Goal: Task Accomplishment & Management: Manage account settings

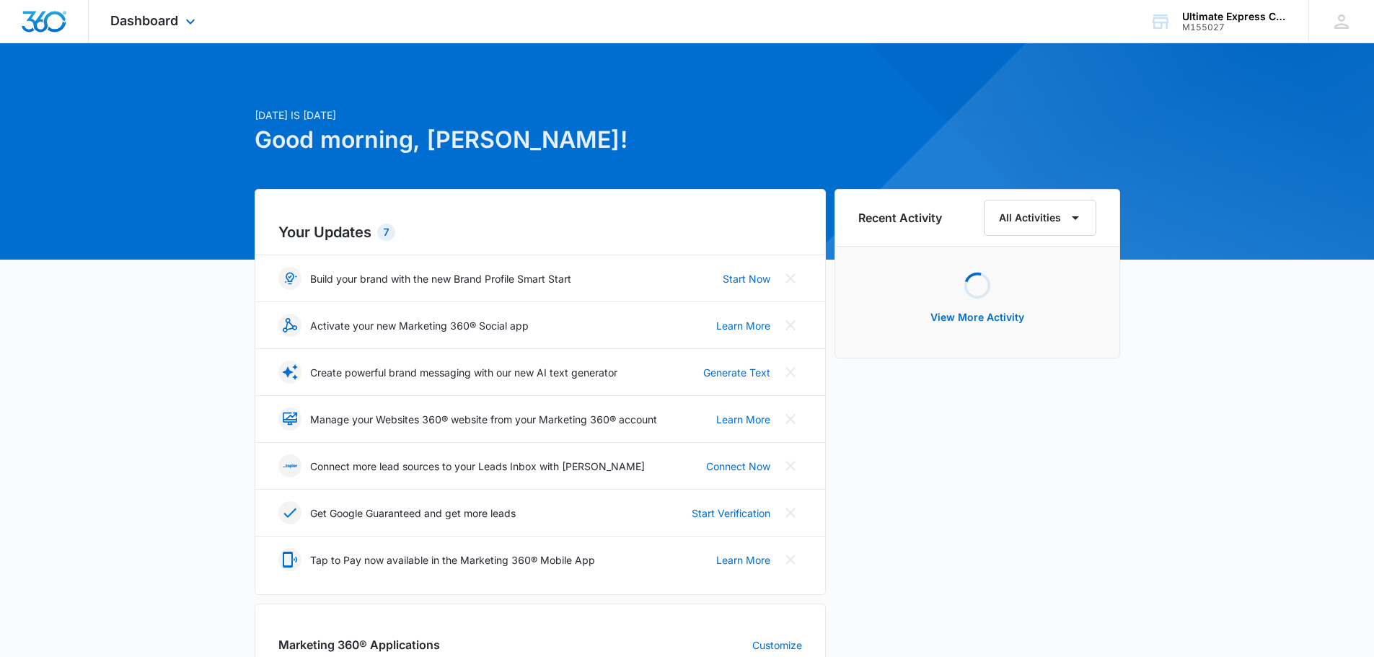
click at [172, 11] on div "Dashboard Apps Reputation Websites Forms CRM Email Social Payments POS Content …" at bounding box center [155, 21] width 132 height 43
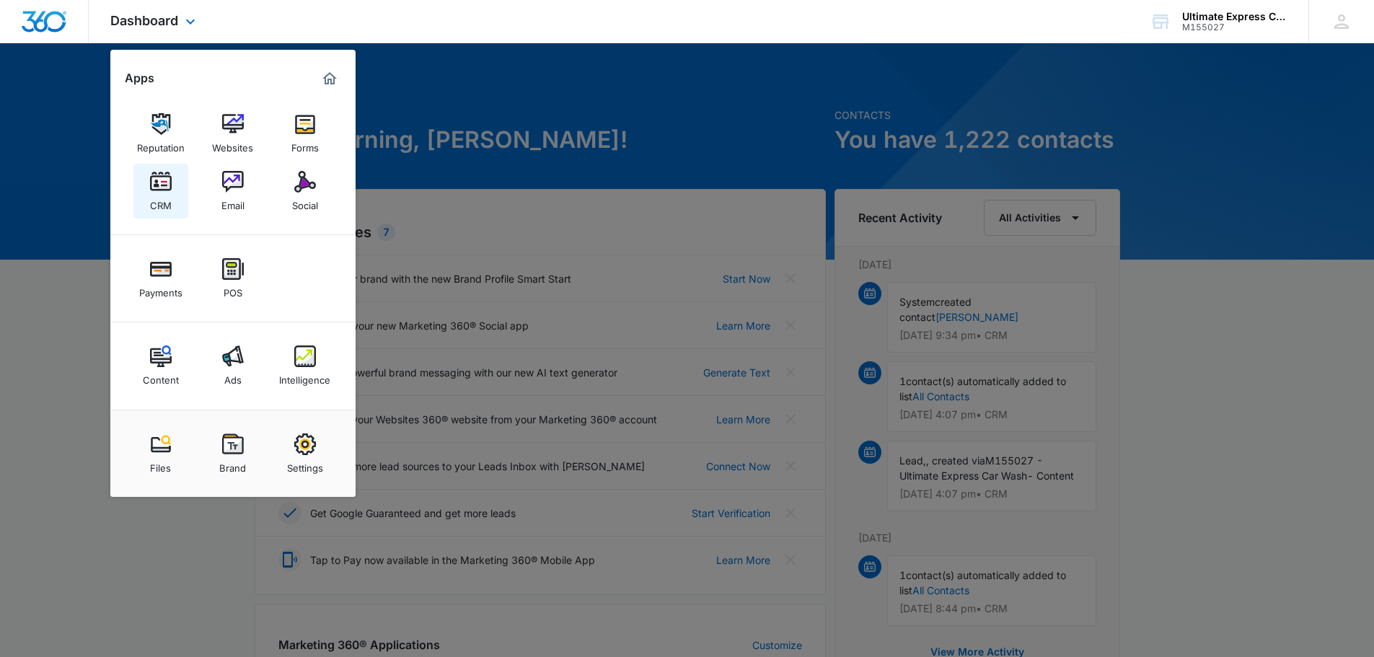
click at [150, 201] on div "CRM" at bounding box center [161, 202] width 22 height 19
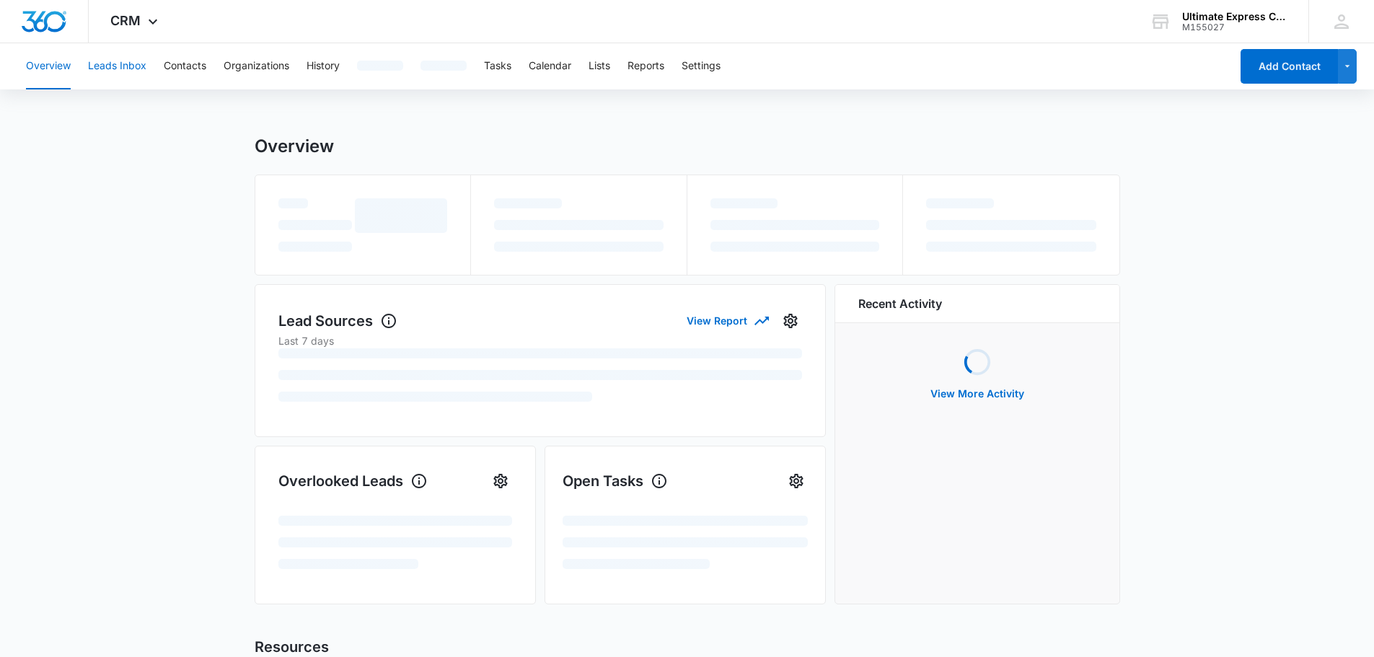
click at [115, 63] on button "Leads Inbox" at bounding box center [117, 66] width 58 height 46
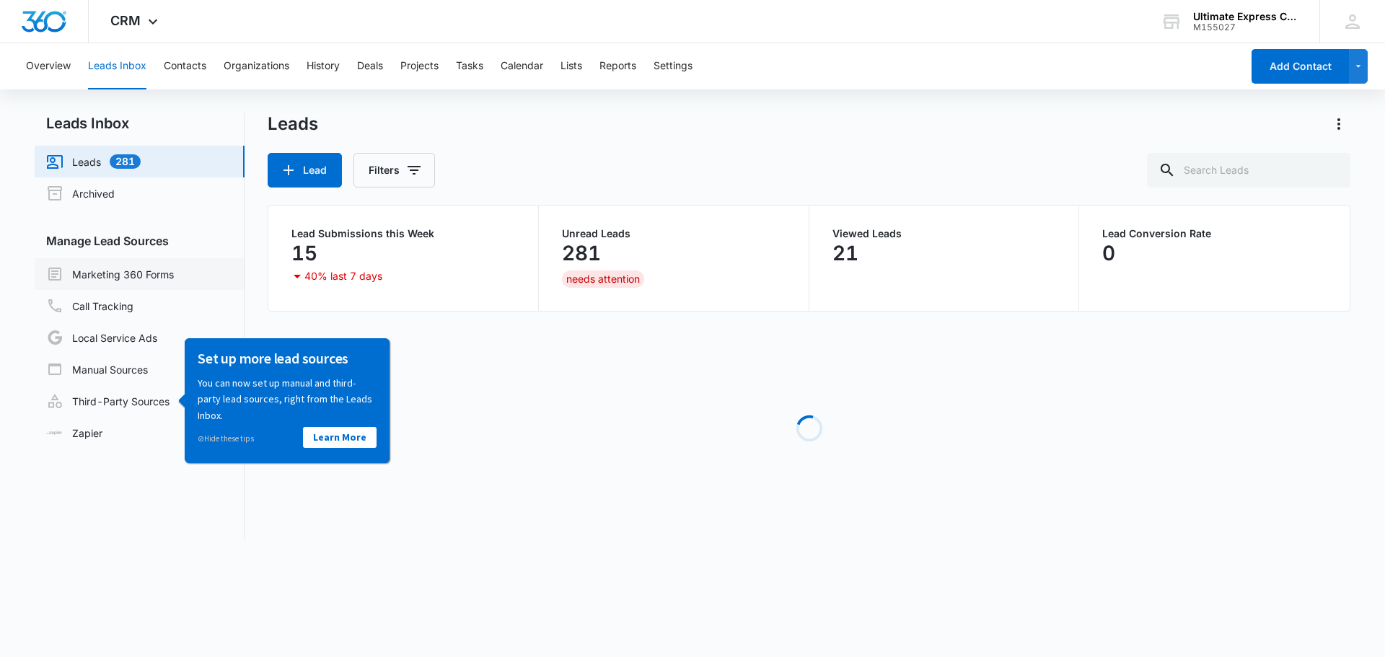
click at [123, 283] on link "Marketing 360 Forms" at bounding box center [110, 273] width 128 height 17
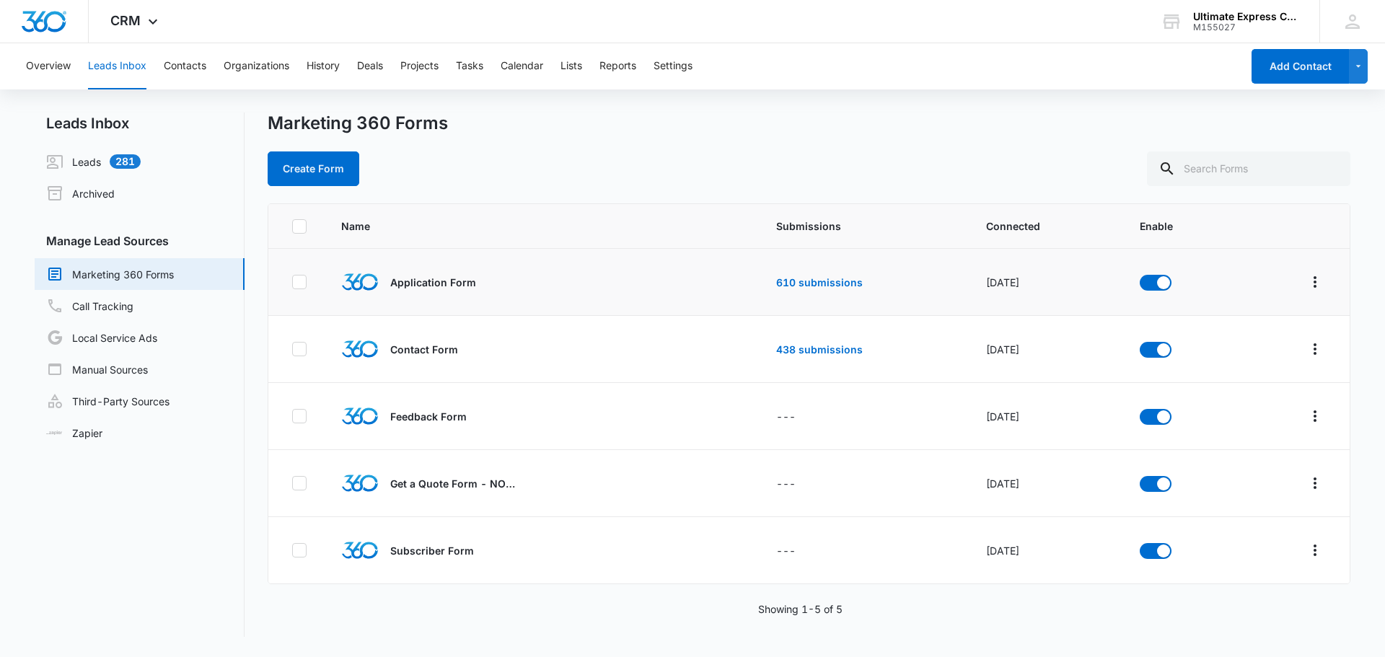
click at [301, 281] on icon at bounding box center [299, 281] width 9 height 6
click at [292, 282] on input "checkbox" at bounding box center [291, 282] width 1 height 1
click at [301, 281] on icon at bounding box center [299, 281] width 9 height 6
click at [292, 282] on input "checkbox" at bounding box center [291, 282] width 1 height 1
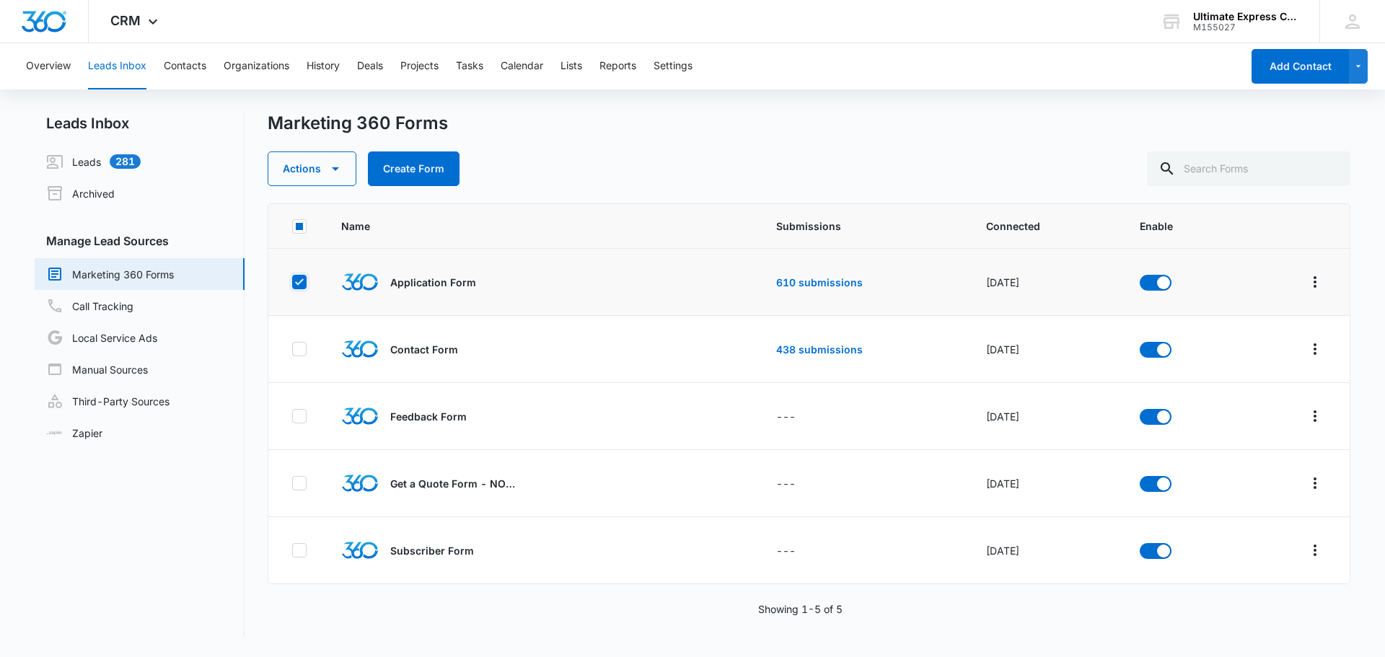
checkbox input "false"
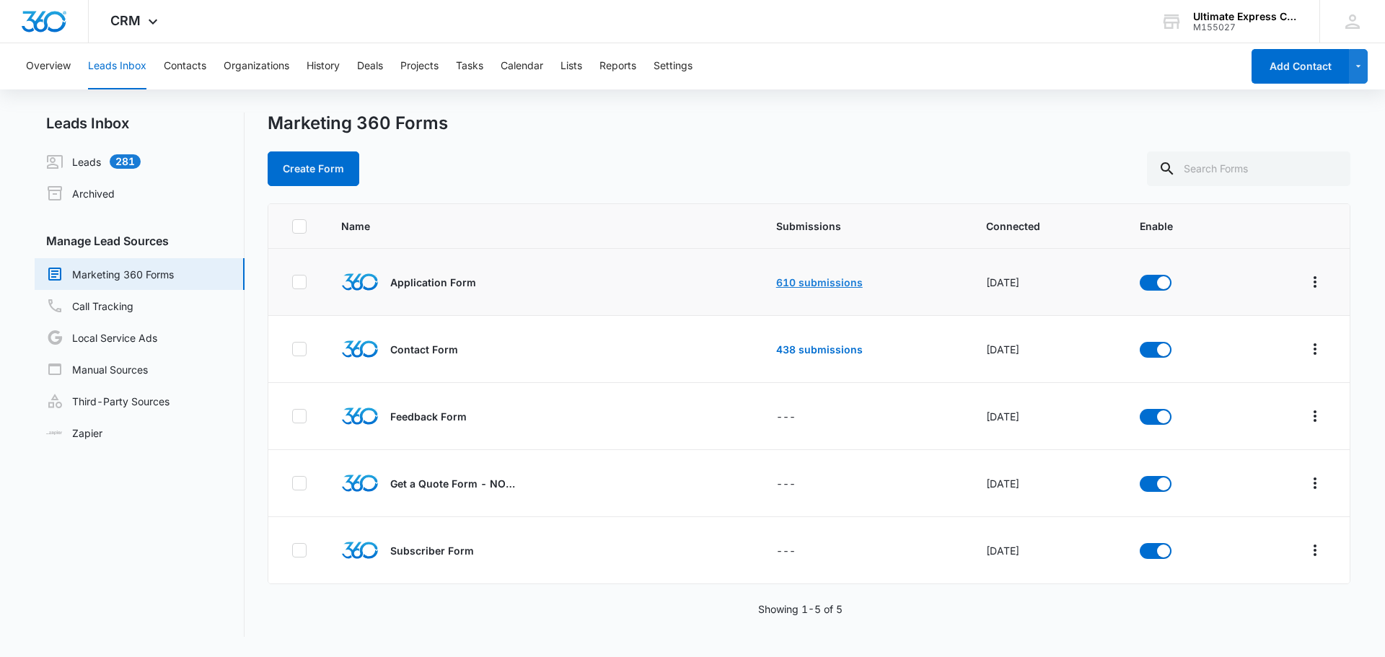
click at [801, 276] on link "610 submissions" at bounding box center [819, 282] width 87 height 12
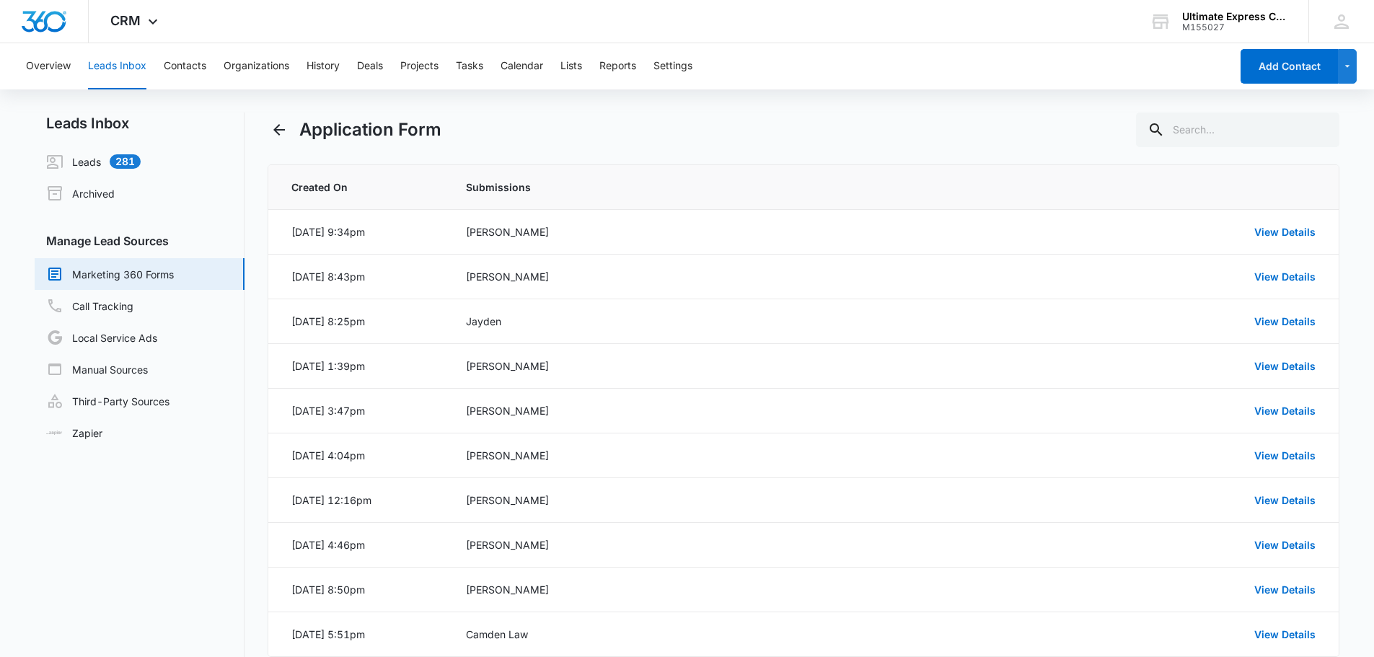
click at [761, 136] on div "Application Form" at bounding box center [804, 129] width 1072 height 35
click at [1280, 229] on link "View Details" at bounding box center [1284, 232] width 61 height 12
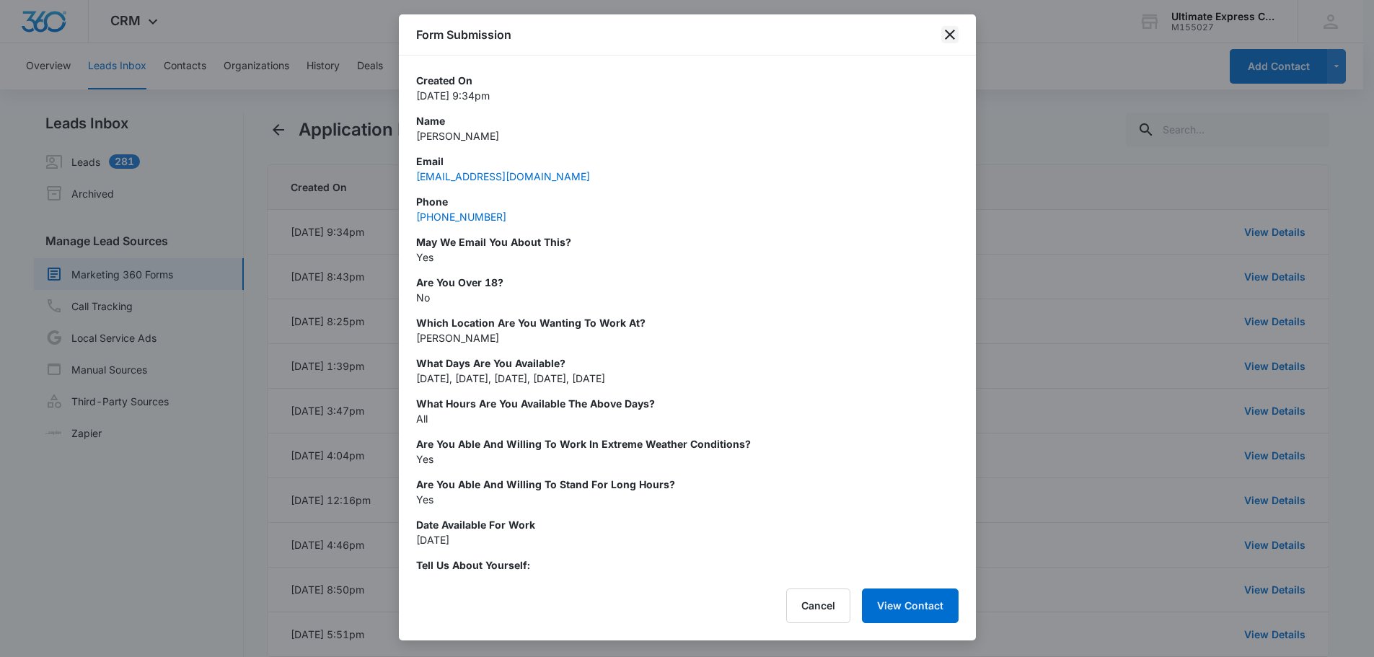
click at [955, 35] on icon "close" at bounding box center [949, 34] width 17 height 17
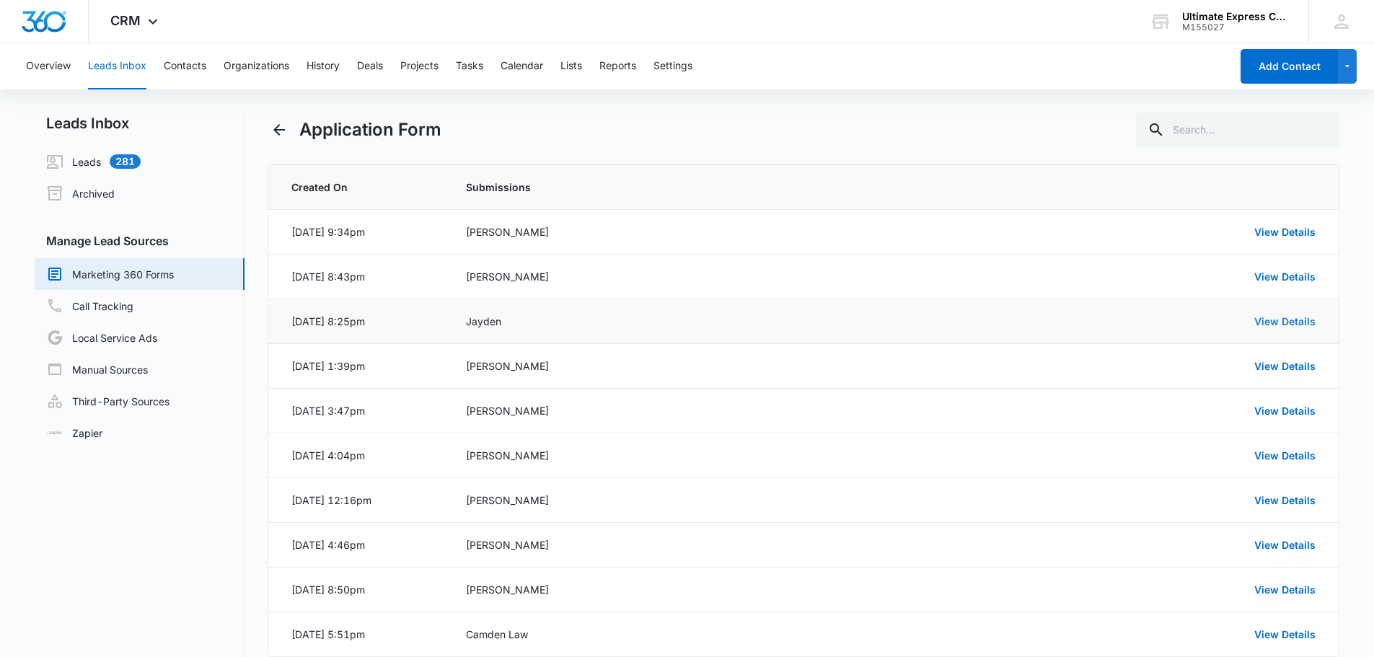
click at [1260, 319] on link "View Details" at bounding box center [1284, 321] width 61 height 12
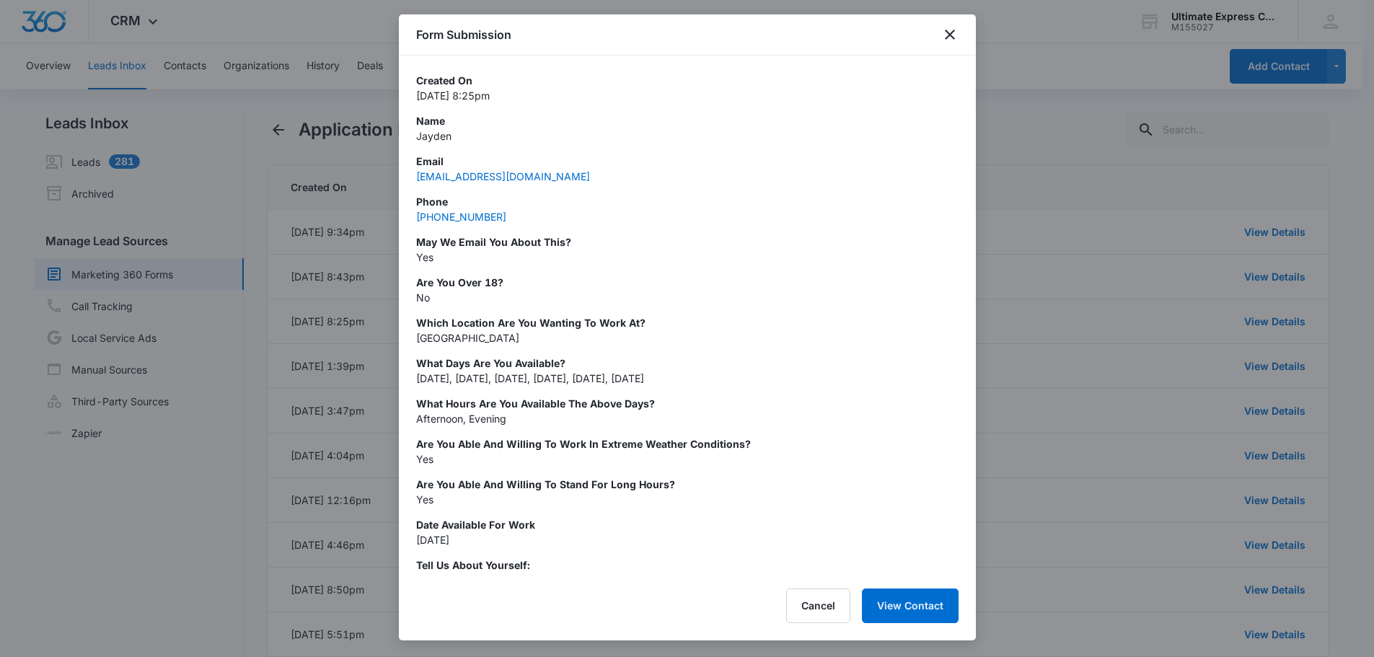
scroll to position [397, 0]
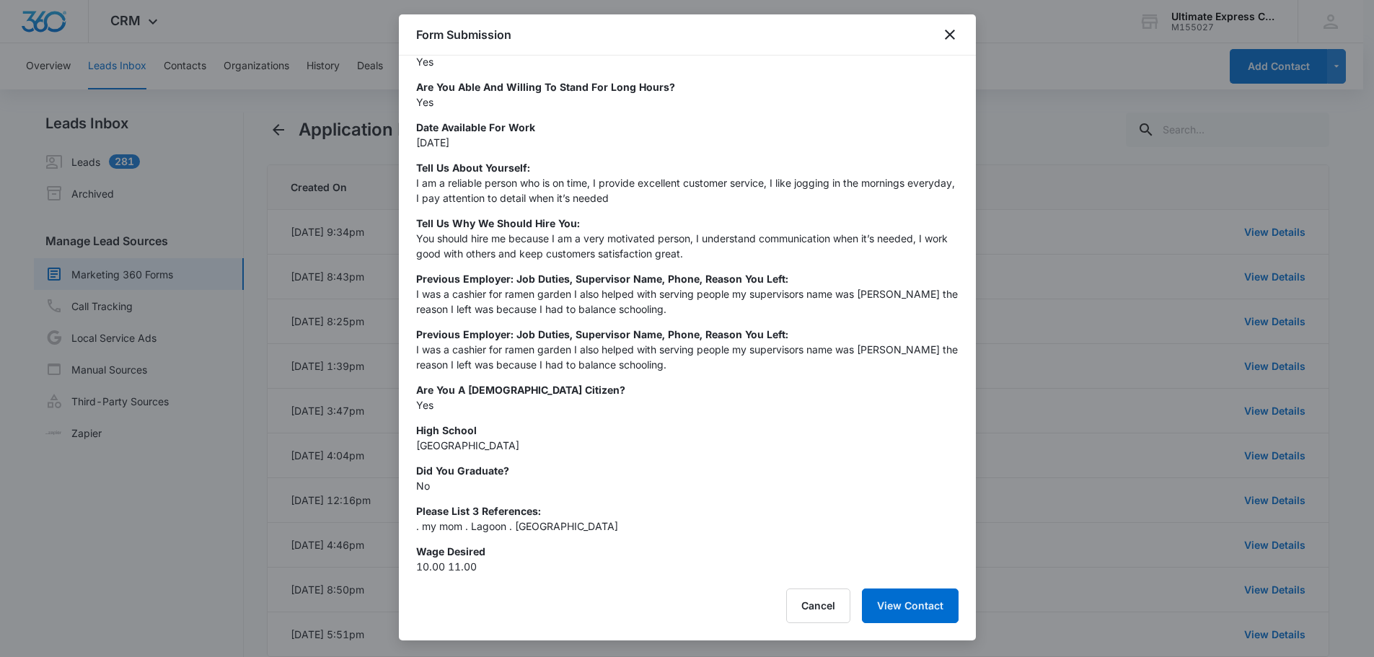
click at [1108, 231] on div at bounding box center [687, 328] width 1374 height 657
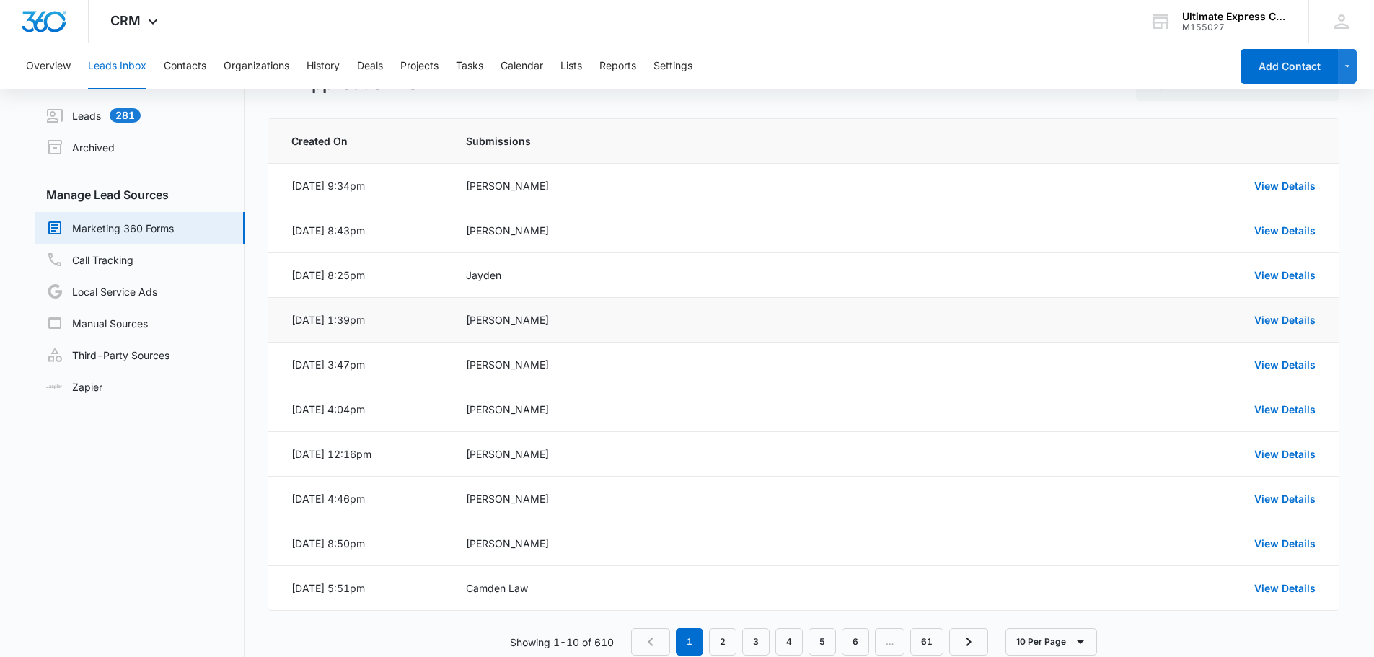
scroll to position [79, 0]
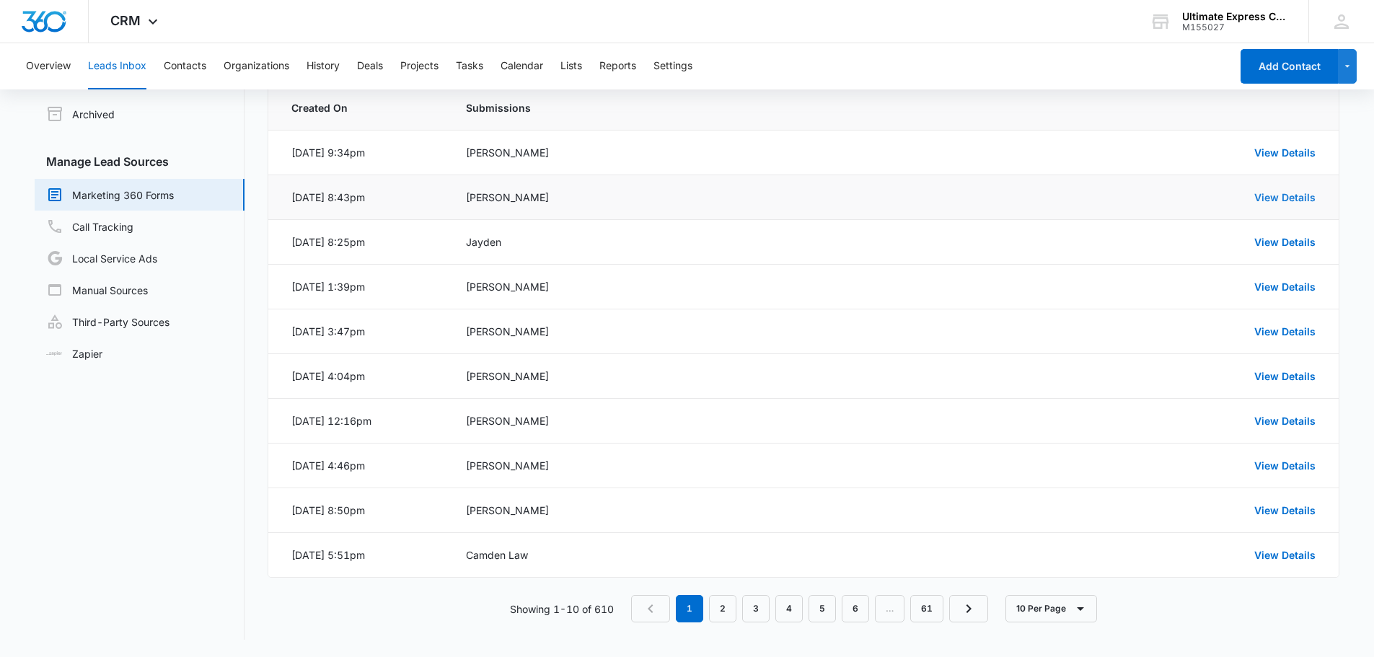
click at [1268, 197] on link "View Details" at bounding box center [1284, 197] width 61 height 12
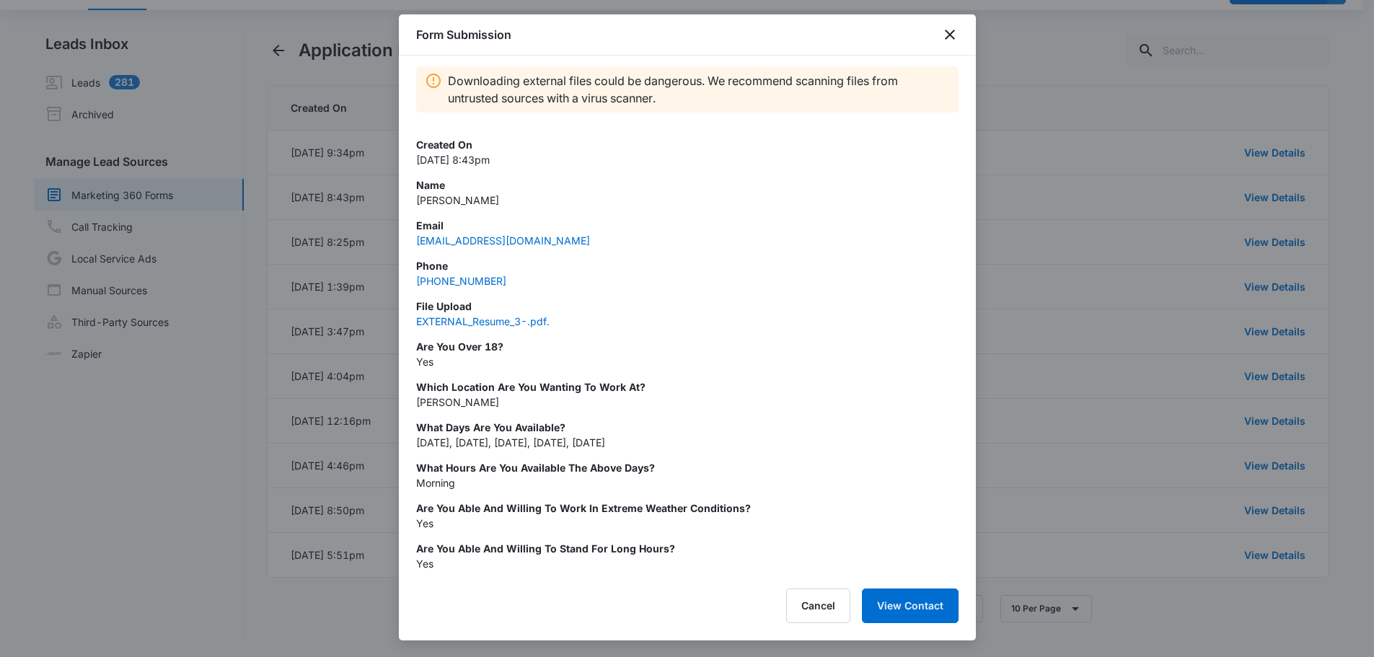
scroll to position [0, 0]
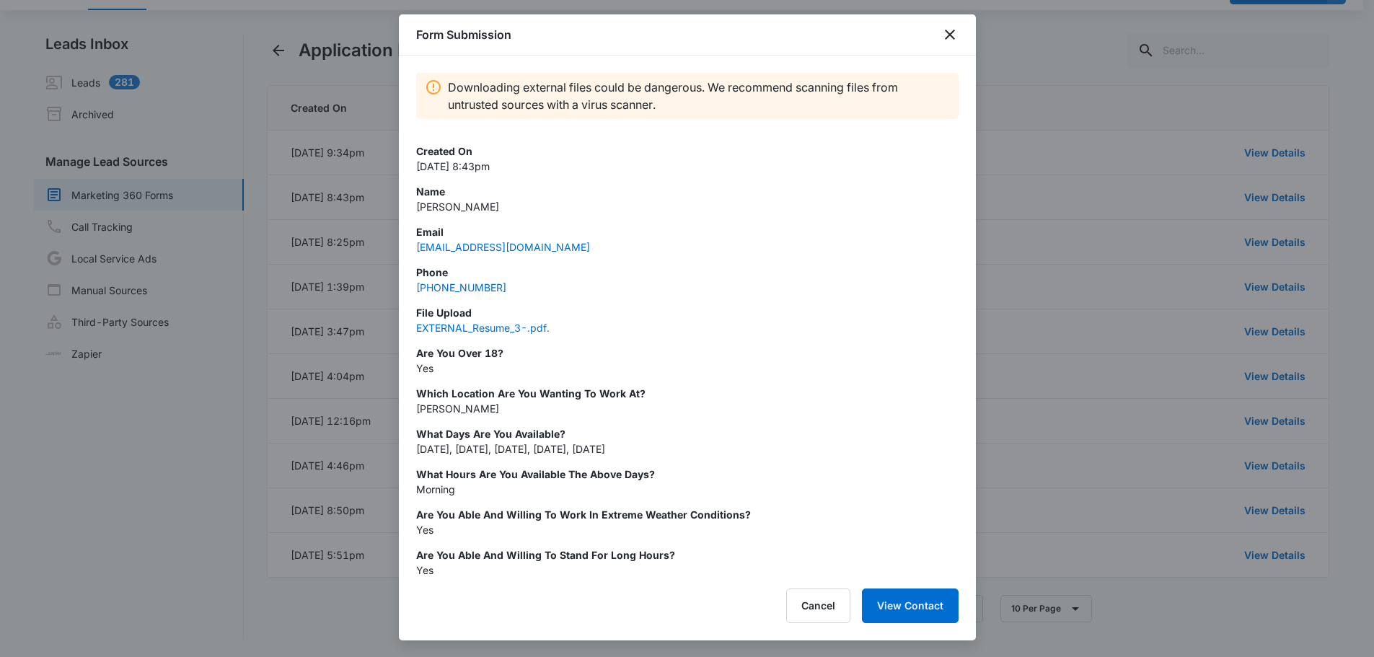
click at [1009, 306] on div at bounding box center [687, 328] width 1374 height 657
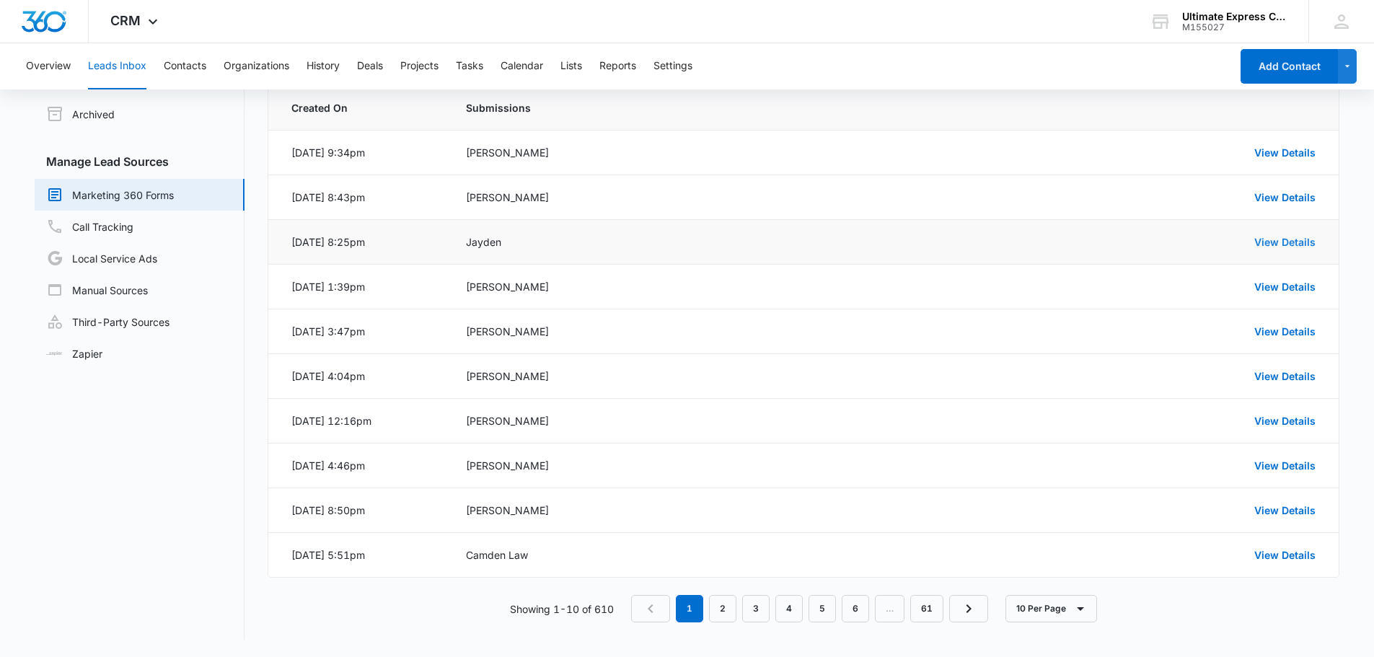
click at [1273, 239] on link "View Details" at bounding box center [1284, 242] width 61 height 12
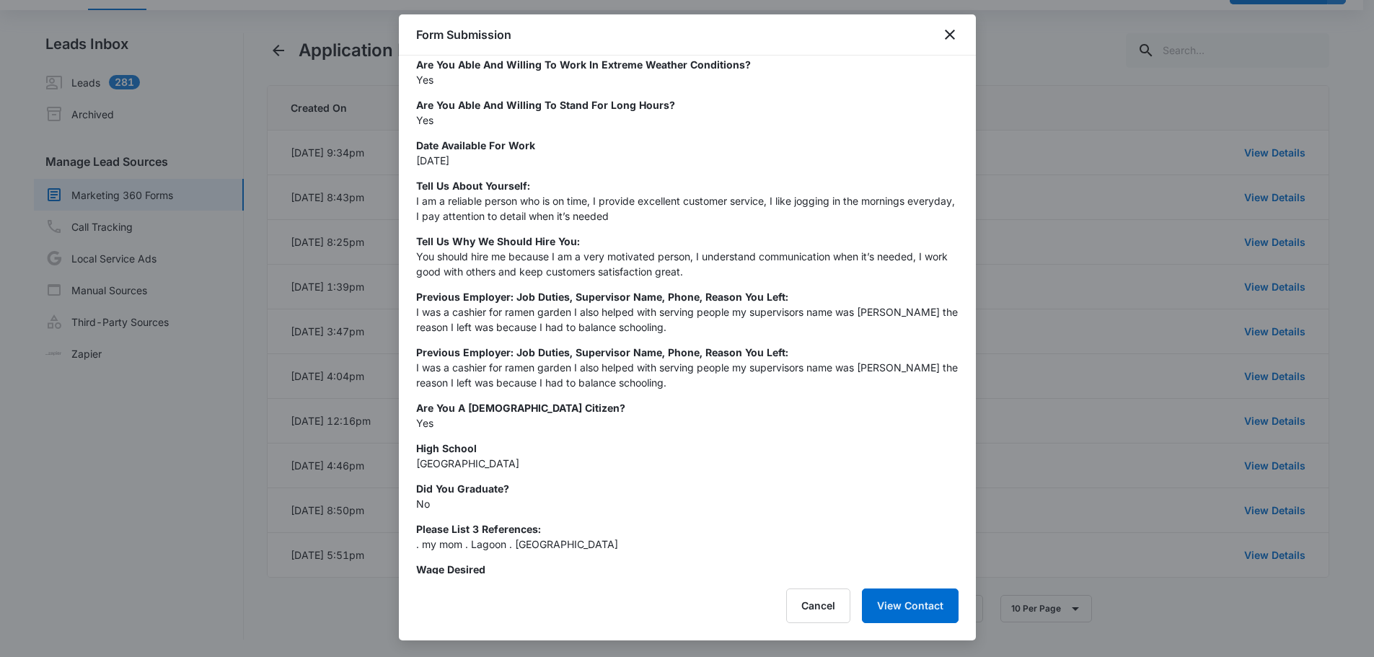
scroll to position [397, 0]
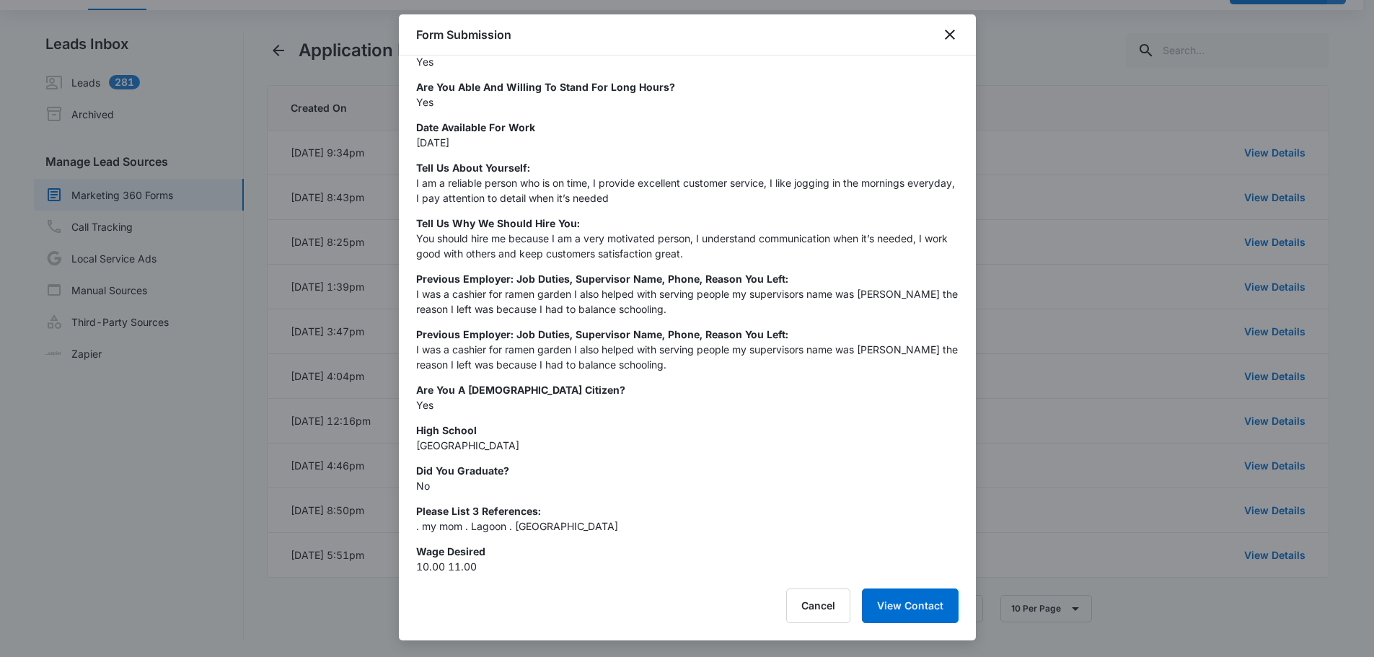
click at [1077, 246] on div at bounding box center [687, 328] width 1374 height 657
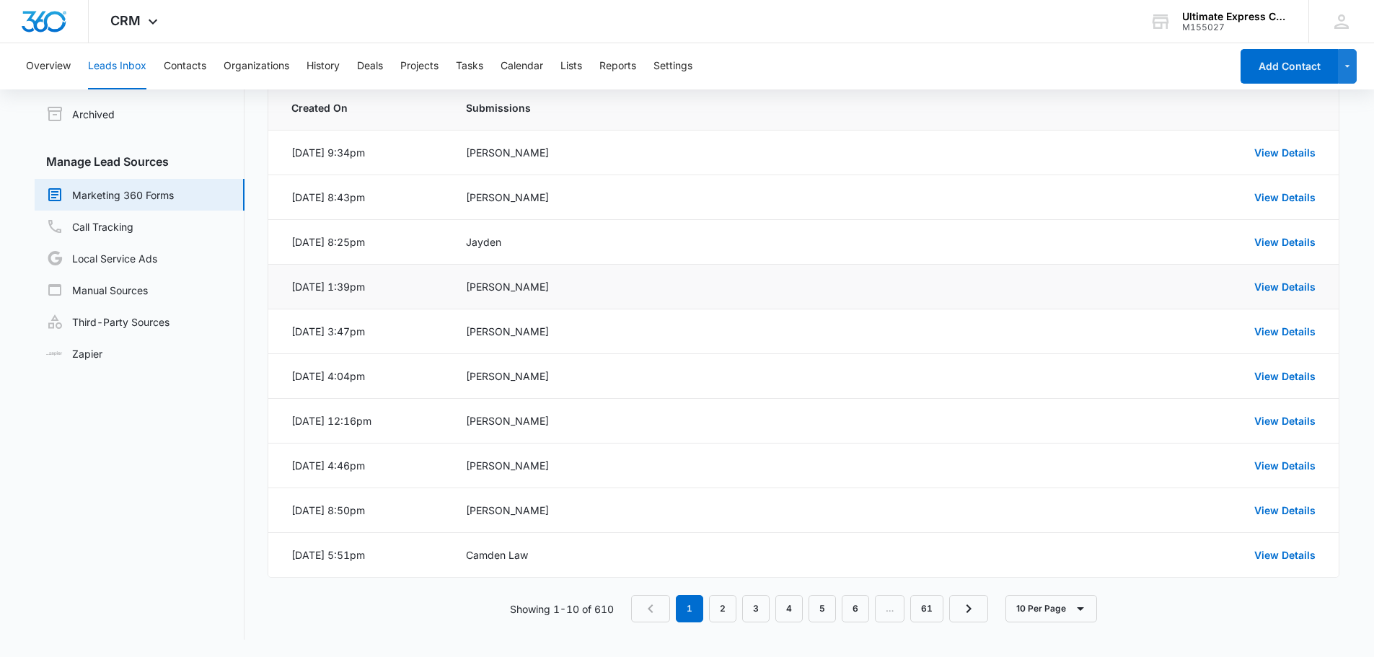
click at [1278, 275] on td "View Details" at bounding box center [1132, 287] width 413 height 45
click at [1279, 283] on link "View Details" at bounding box center [1284, 287] width 61 height 12
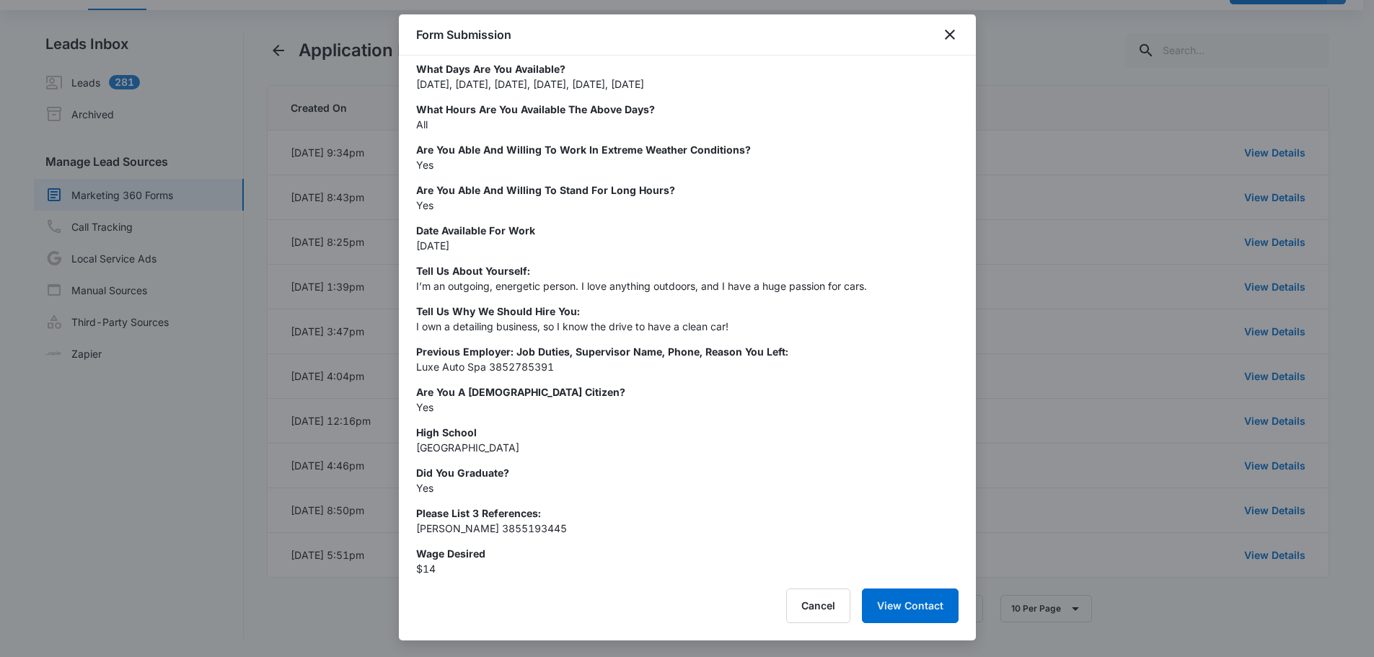
scroll to position [296, 0]
click at [1007, 262] on div at bounding box center [687, 328] width 1374 height 657
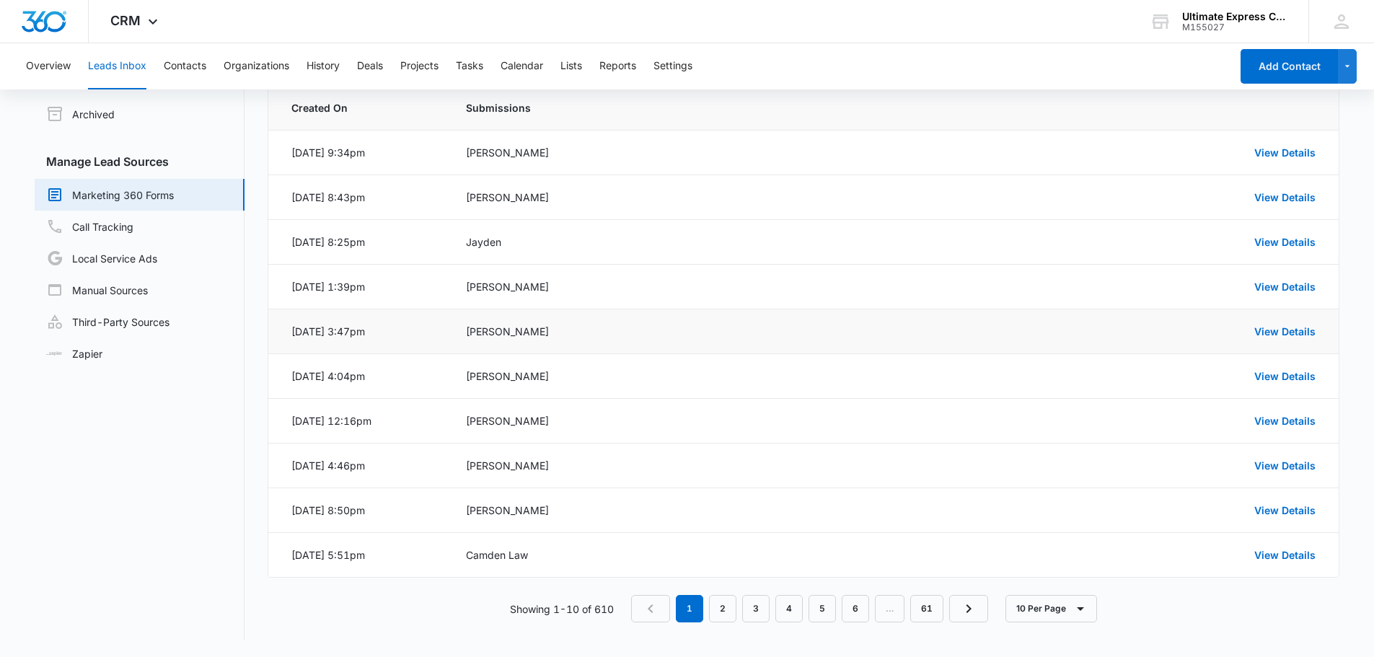
click at [1273, 323] on td "View Details" at bounding box center [1132, 331] width 413 height 45
click at [1273, 334] on link "View Details" at bounding box center [1284, 331] width 61 height 12
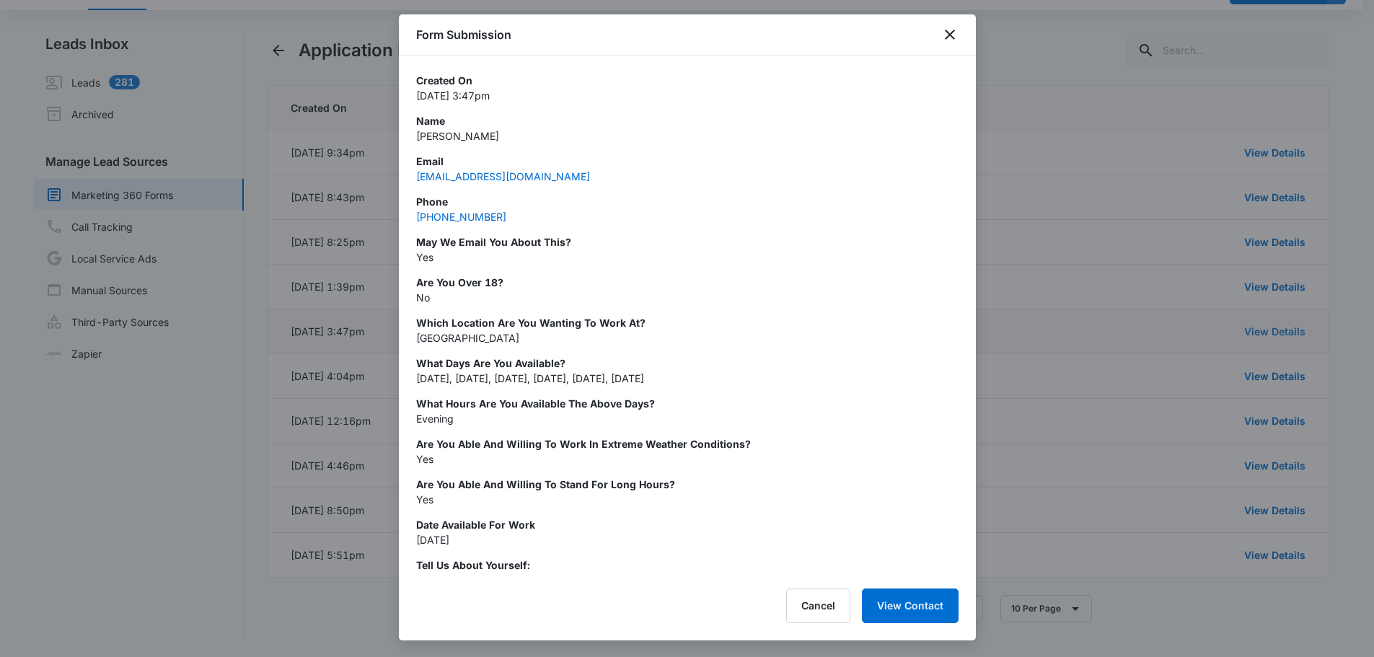
click at [1273, 334] on div at bounding box center [687, 328] width 1374 height 657
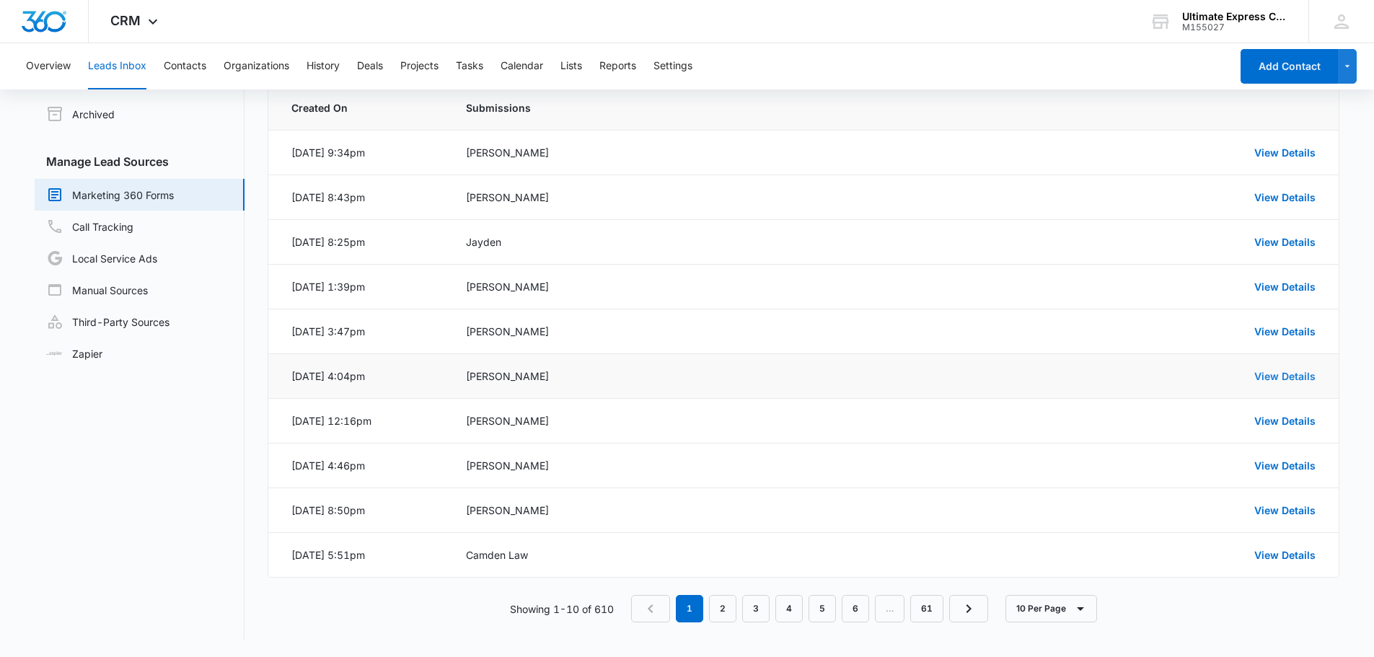
click at [1284, 371] on link "View Details" at bounding box center [1284, 376] width 61 height 12
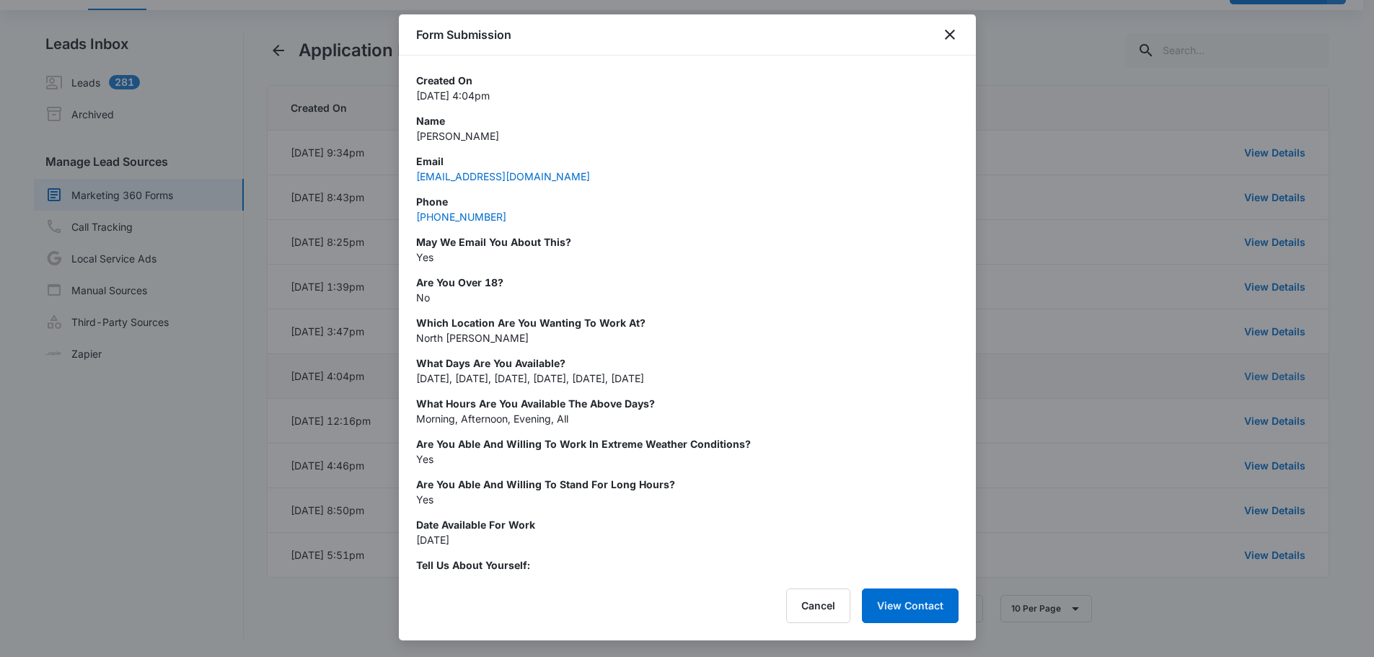
click at [1284, 371] on div at bounding box center [687, 328] width 1374 height 657
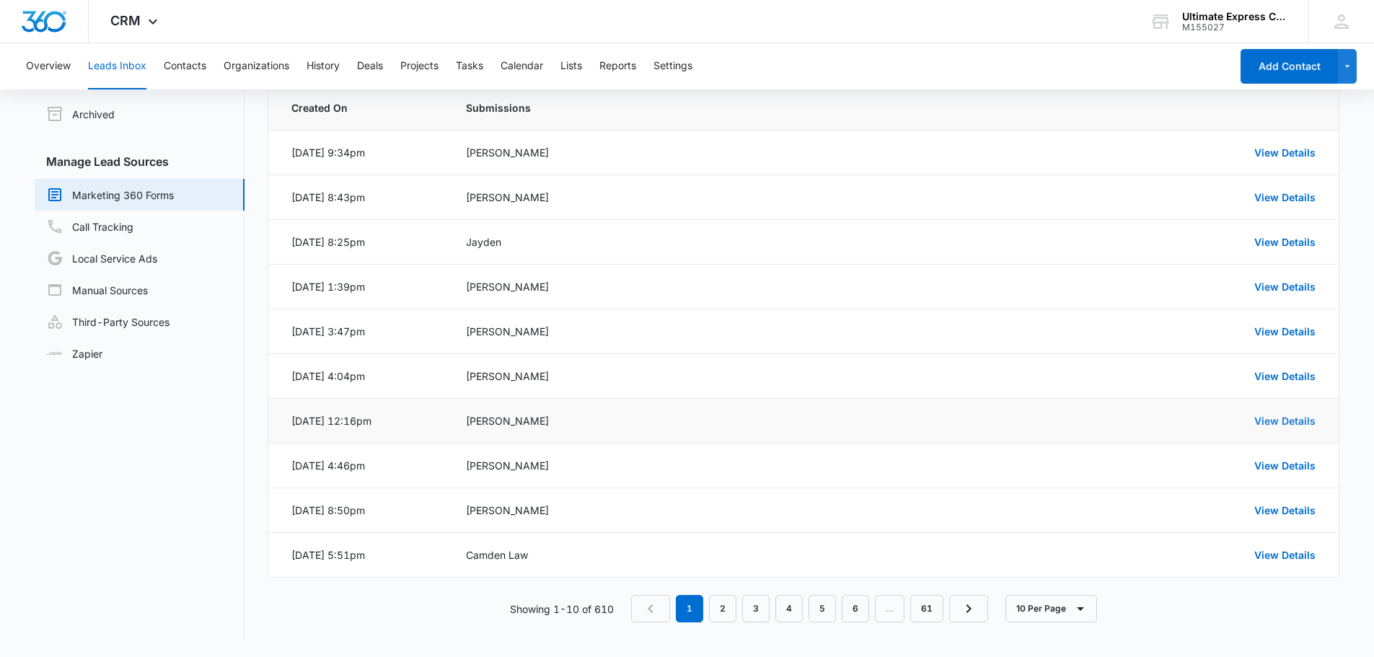
click at [1286, 423] on link "View Details" at bounding box center [1284, 421] width 61 height 12
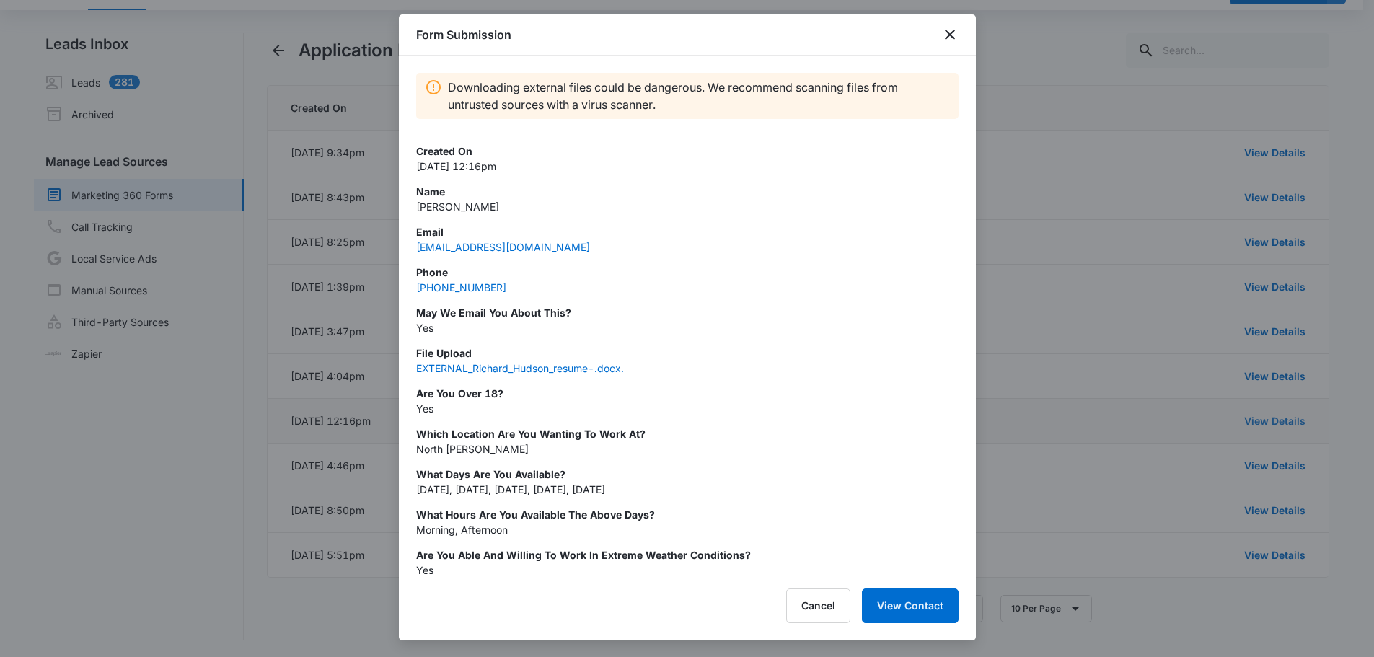
click at [1286, 423] on div at bounding box center [687, 328] width 1374 height 657
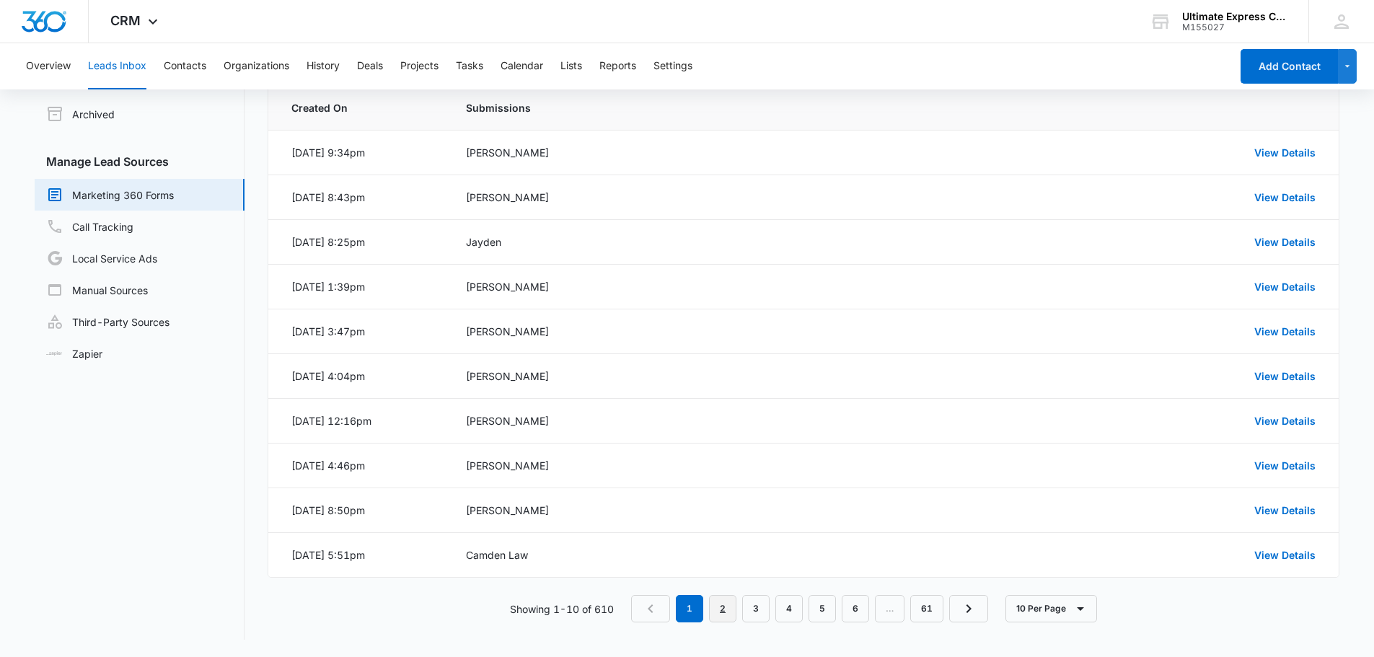
click at [712, 613] on link "2" at bounding box center [722, 608] width 27 height 27
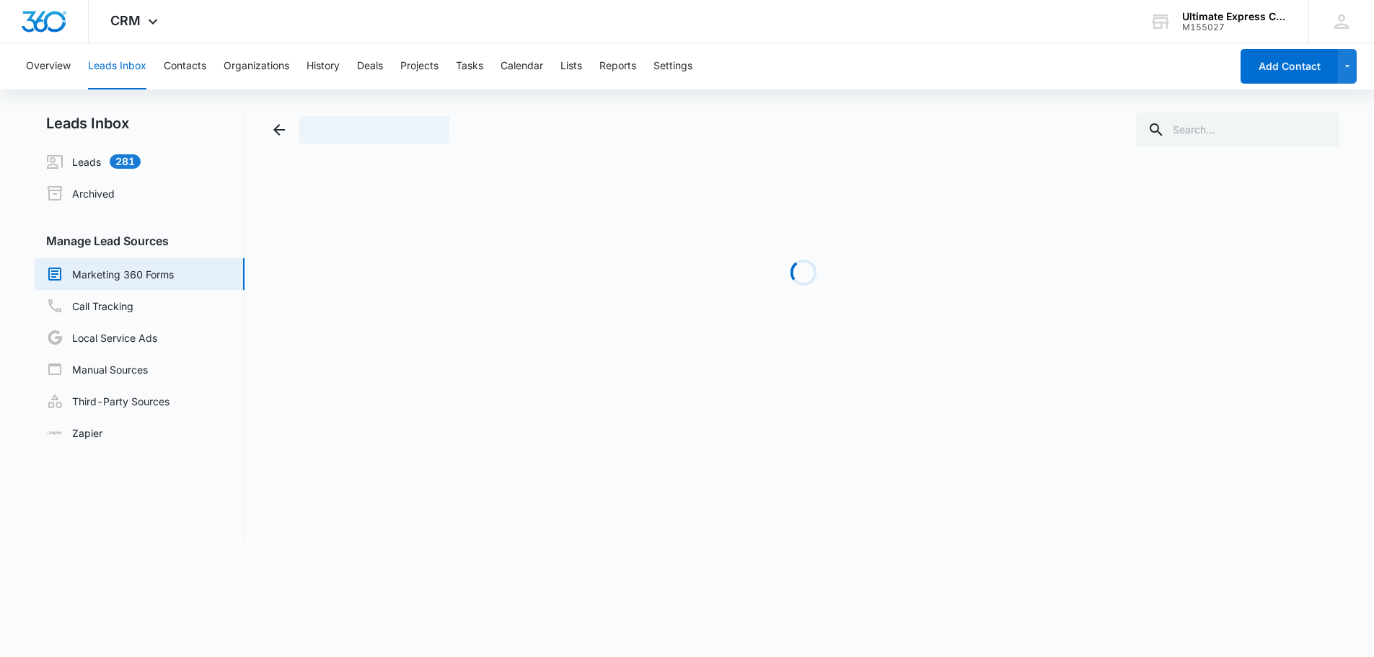
scroll to position [0, 0]
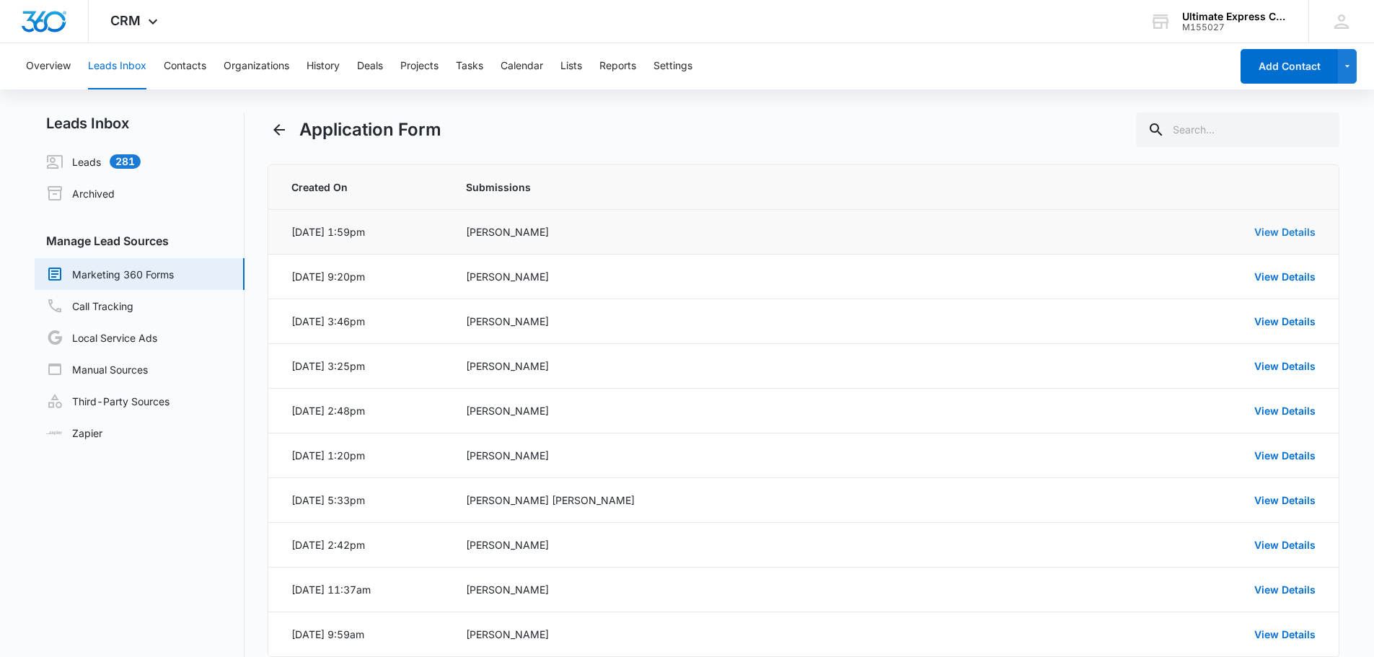
click at [1277, 226] on link "View Details" at bounding box center [1284, 232] width 61 height 12
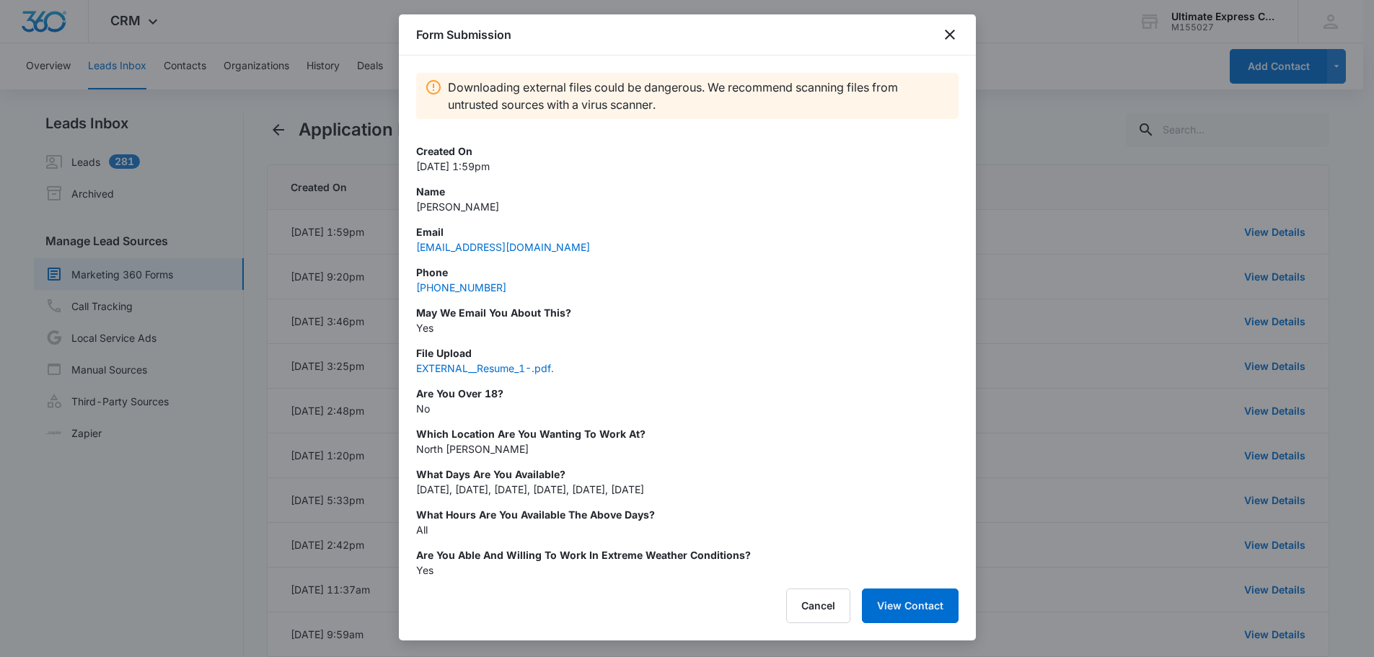
click at [1051, 221] on div at bounding box center [687, 328] width 1374 height 657
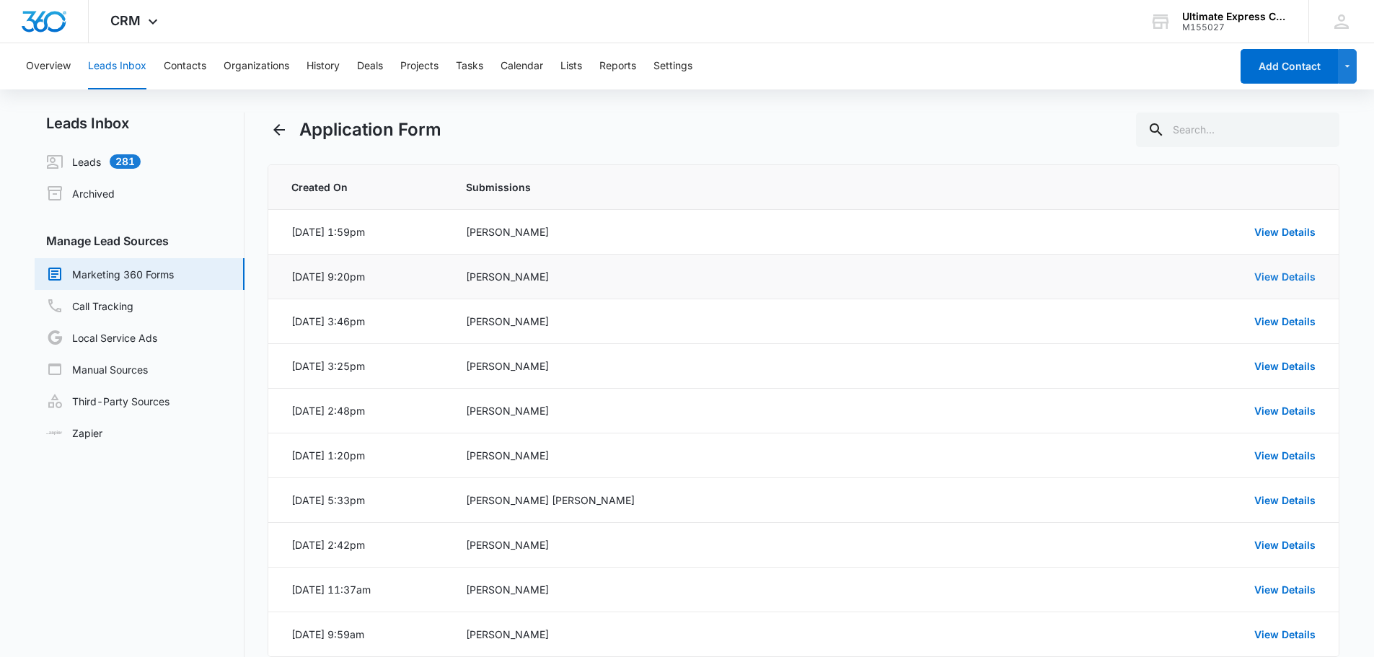
click at [1279, 275] on link "View Details" at bounding box center [1284, 276] width 61 height 12
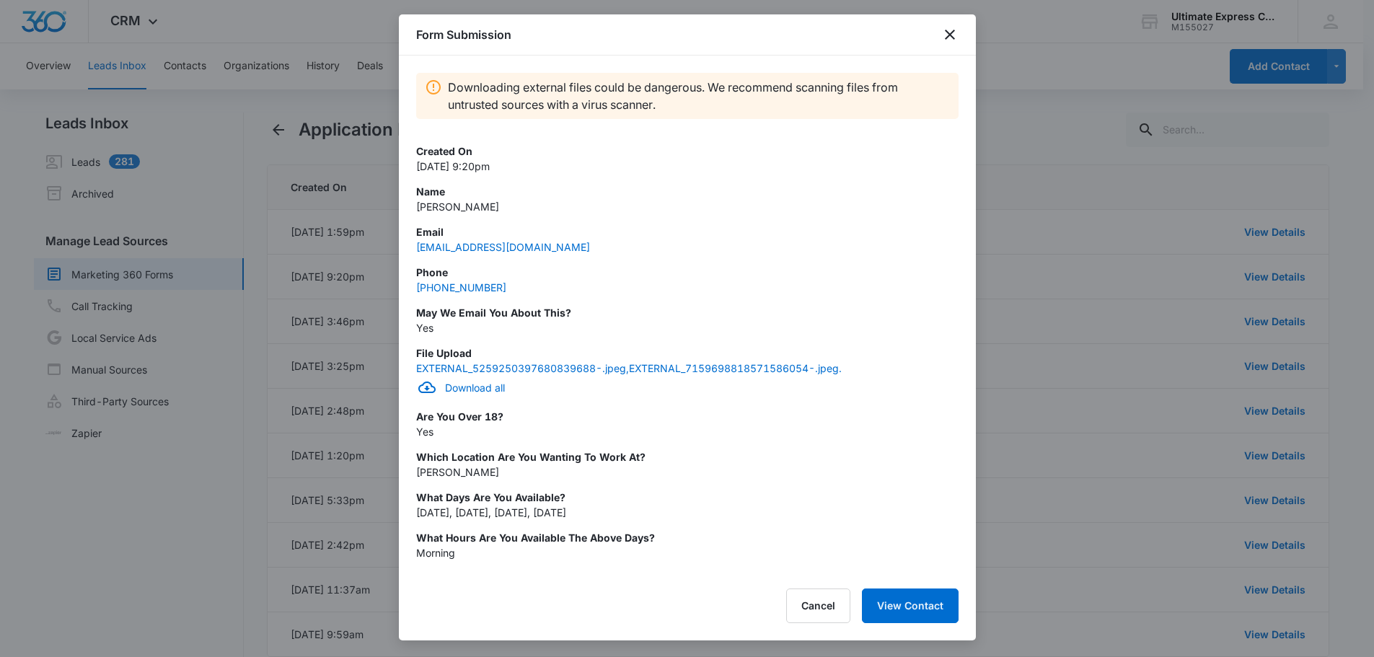
click at [1057, 250] on div at bounding box center [687, 328] width 1374 height 657
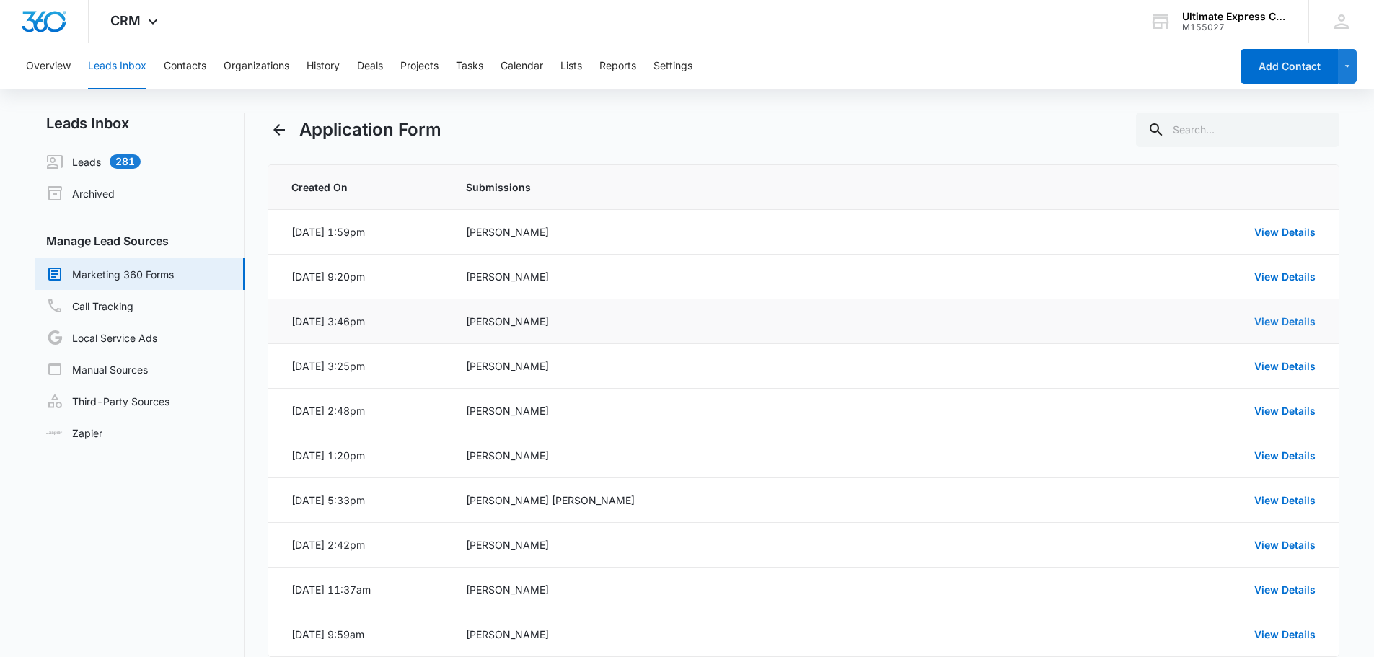
click at [1281, 320] on link "View Details" at bounding box center [1284, 321] width 61 height 12
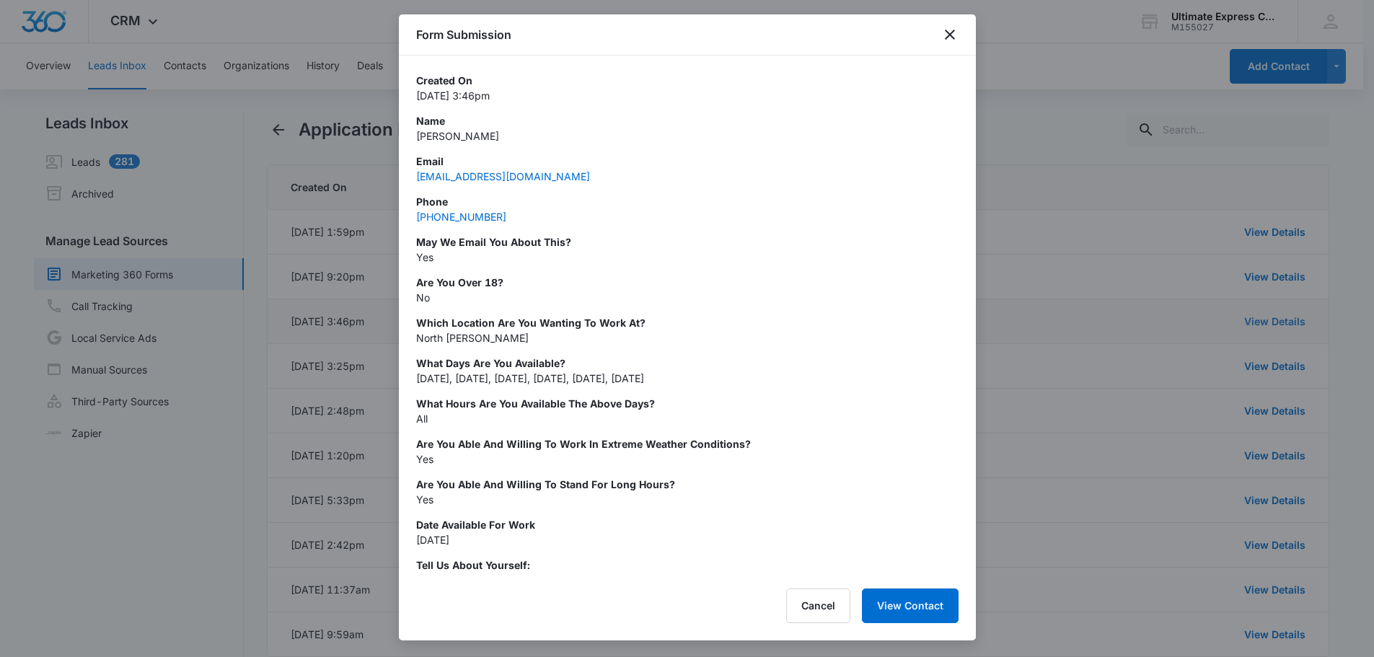
click at [1281, 320] on div at bounding box center [687, 328] width 1374 height 657
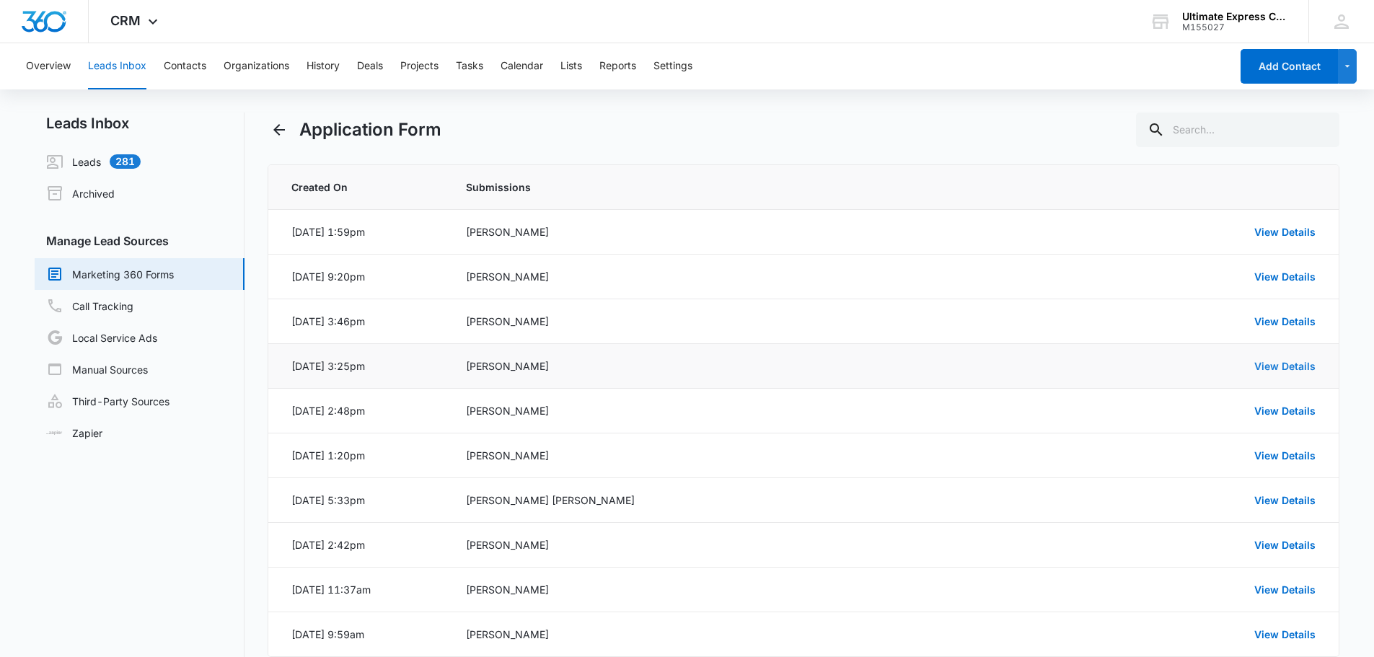
click at [1290, 366] on link "View Details" at bounding box center [1284, 366] width 61 height 12
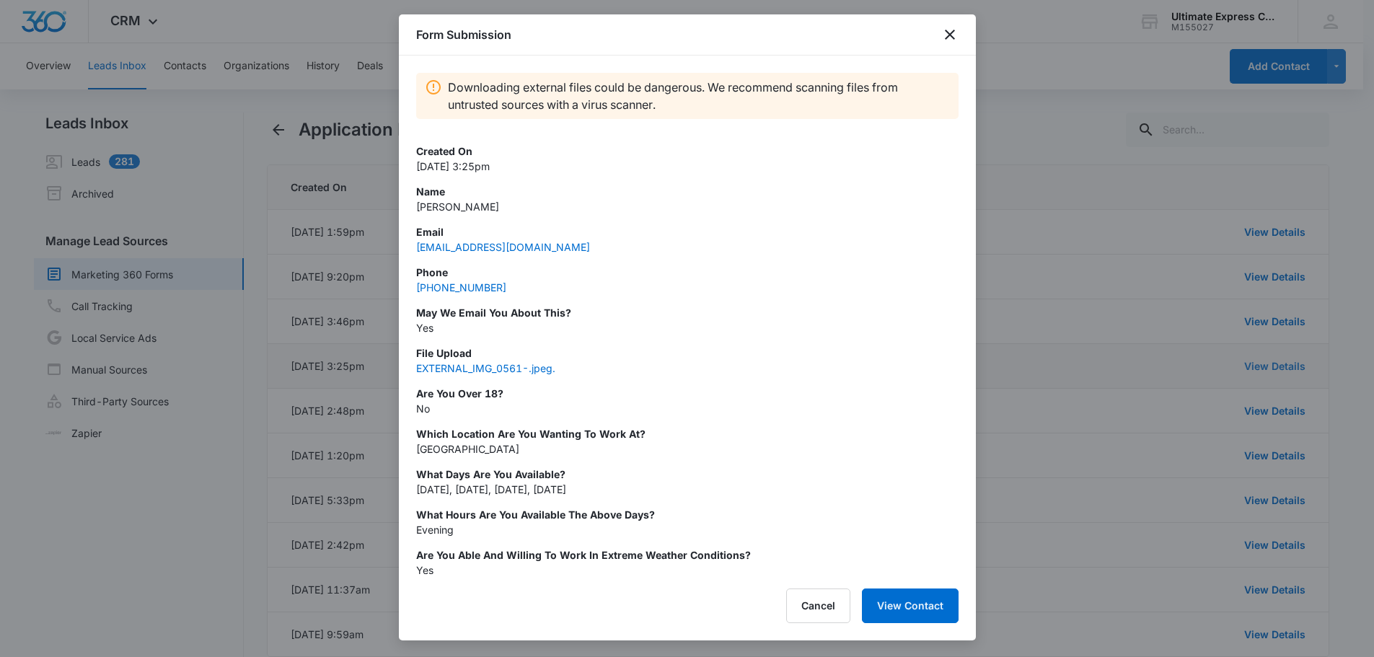
click at [1290, 366] on div at bounding box center [687, 328] width 1374 height 657
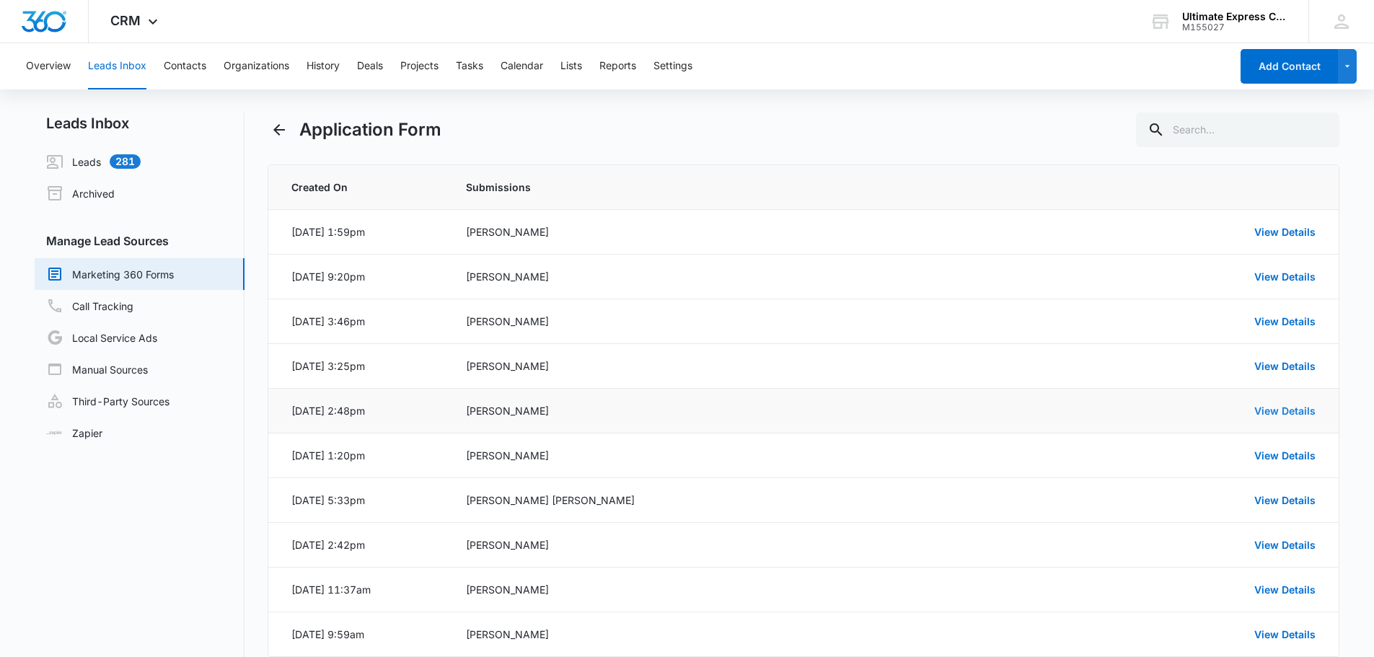
click at [1295, 410] on link "View Details" at bounding box center [1284, 411] width 61 height 12
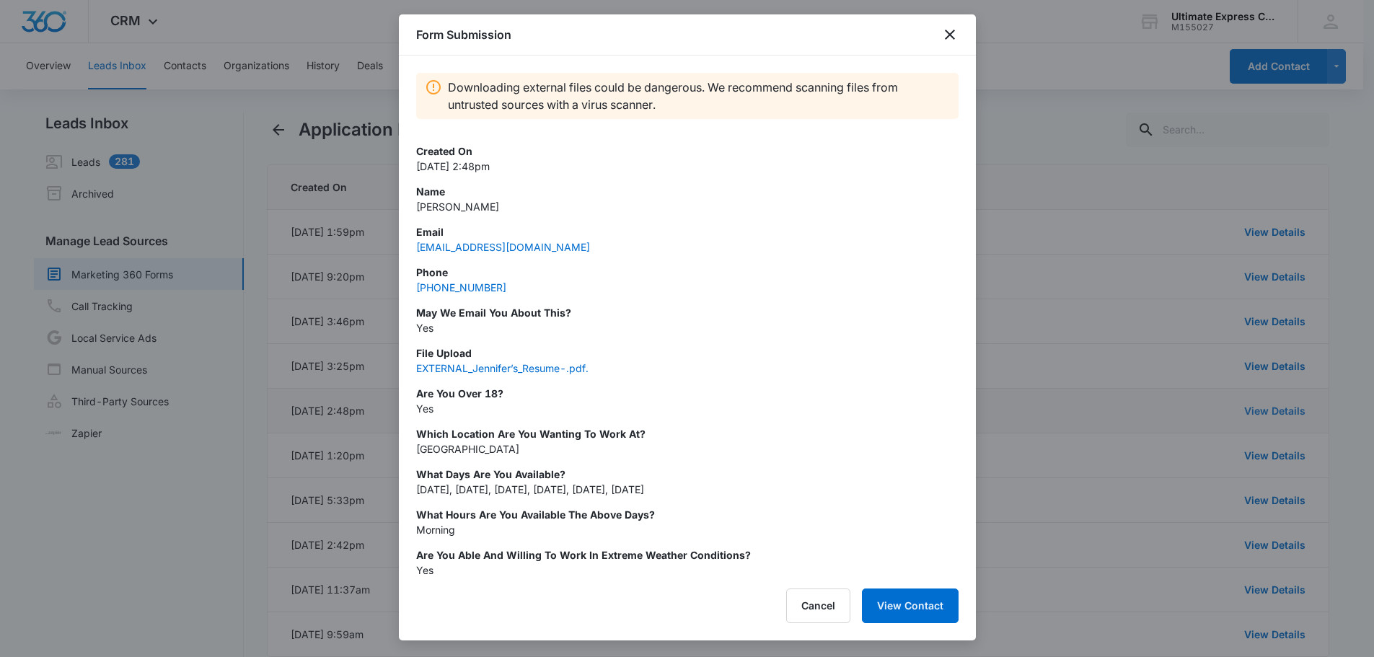
click at [1295, 410] on div at bounding box center [687, 328] width 1374 height 657
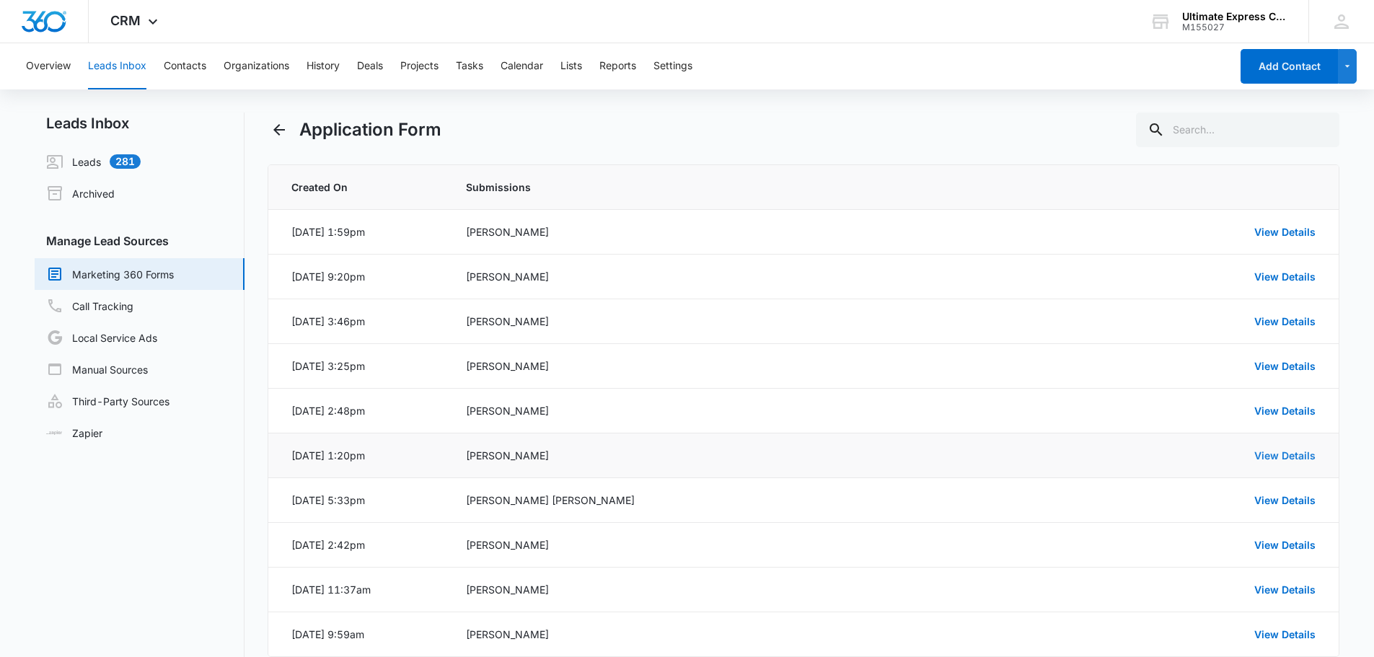
click at [1299, 451] on link "View Details" at bounding box center [1284, 455] width 61 height 12
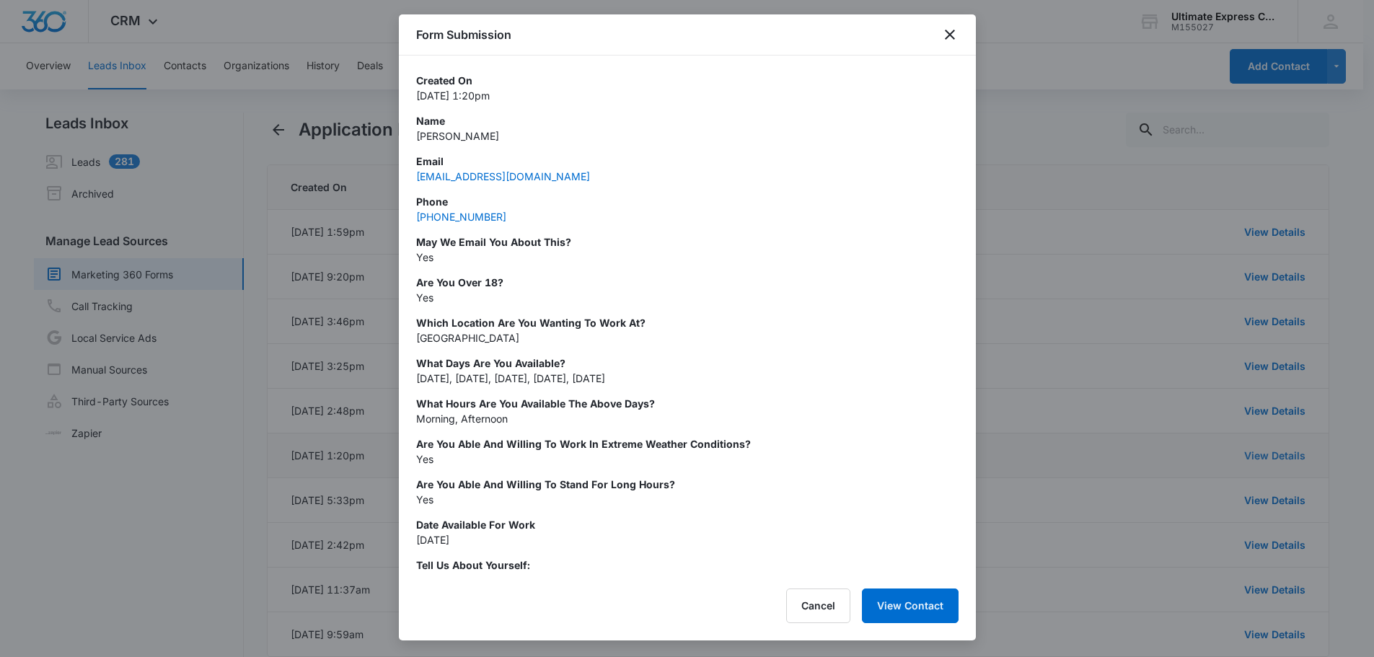
click at [1299, 451] on div at bounding box center [687, 328] width 1374 height 657
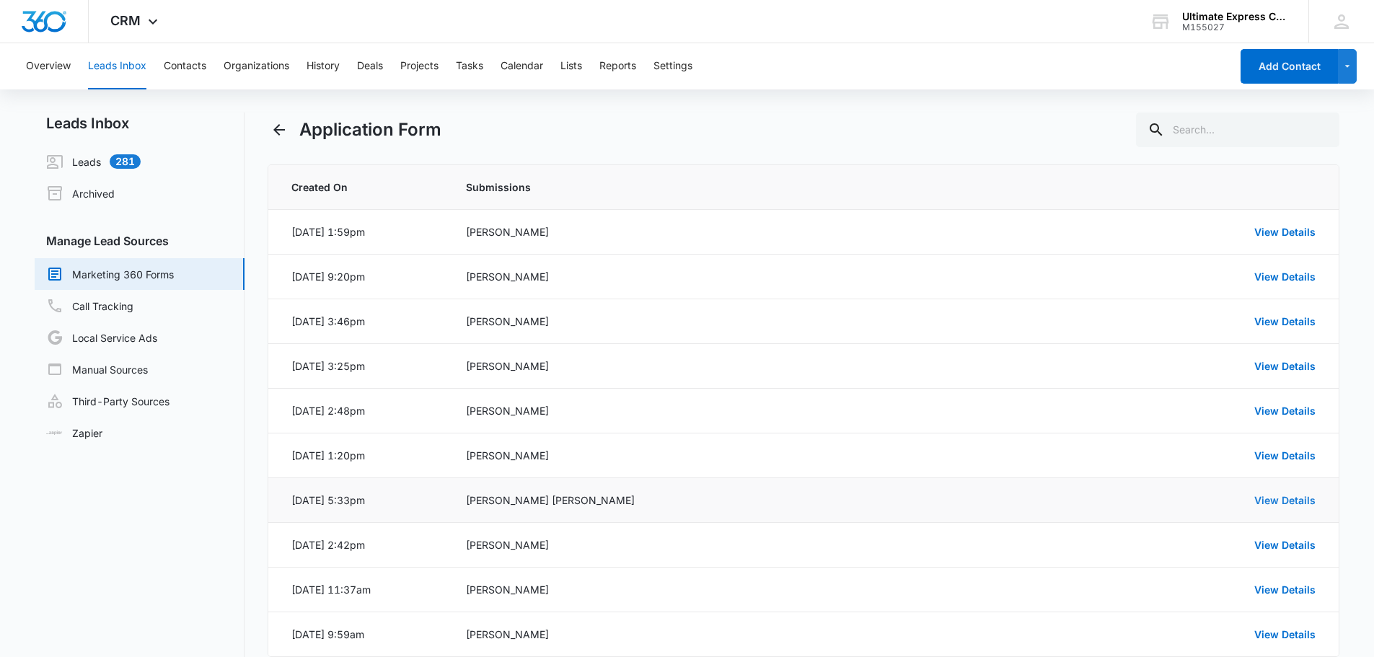
click at [1297, 498] on link "View Details" at bounding box center [1284, 500] width 61 height 12
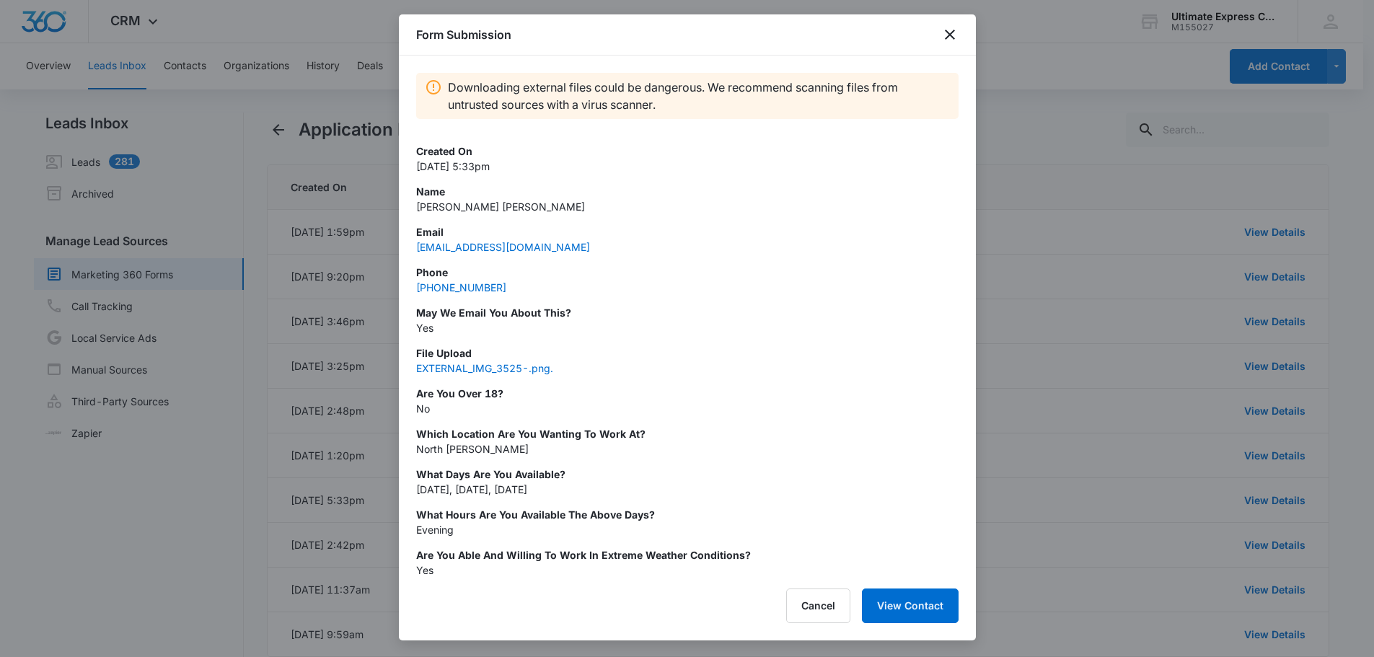
click at [1294, 498] on div at bounding box center [687, 328] width 1374 height 657
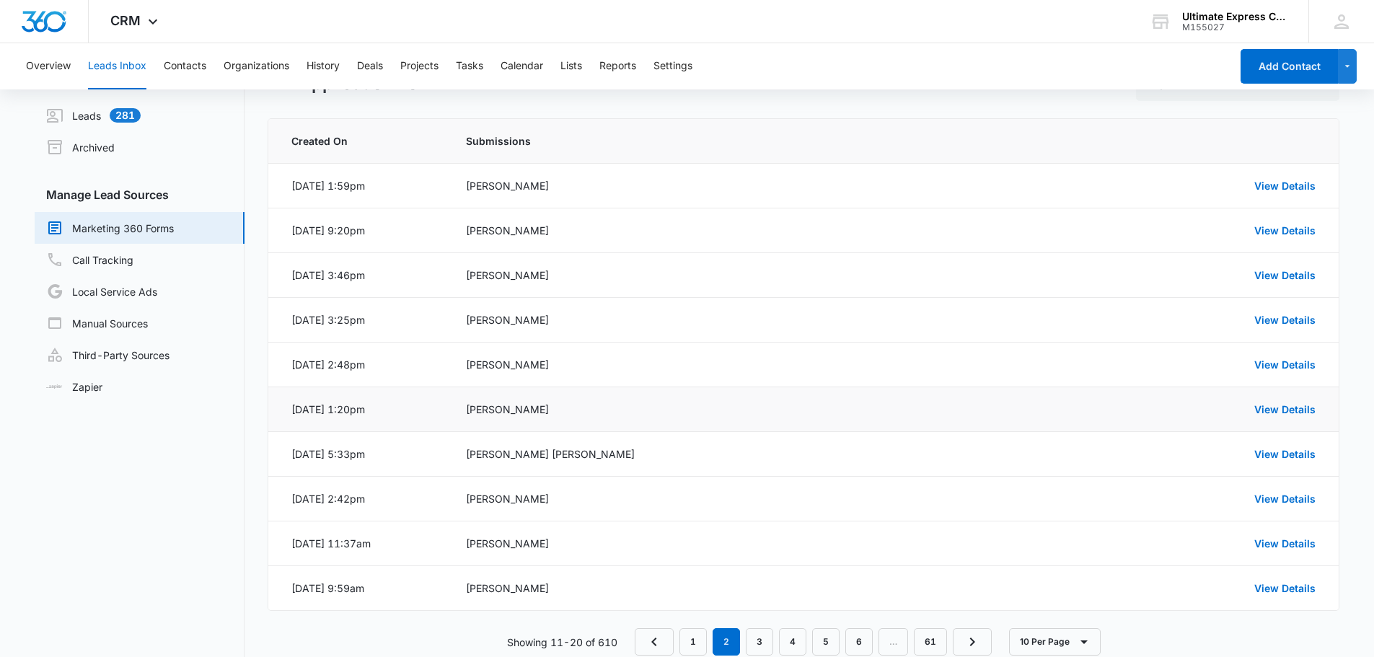
scroll to position [79, 0]
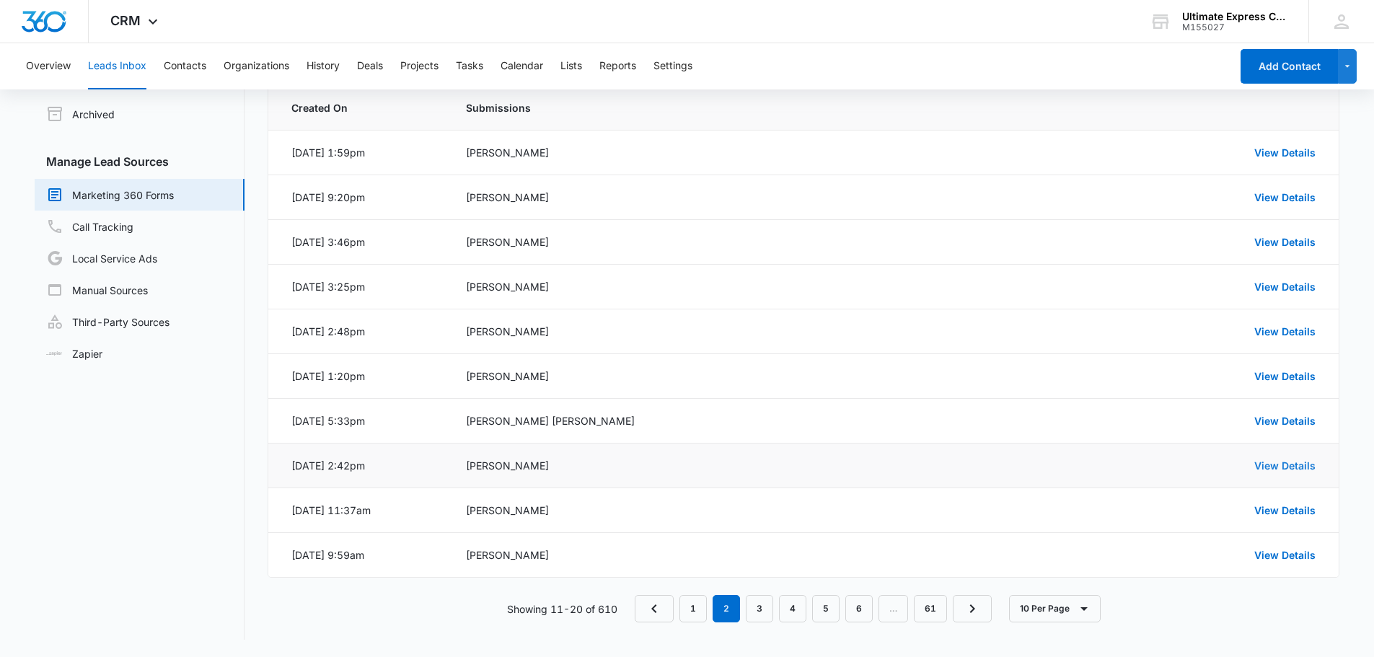
click at [1286, 468] on link "View Details" at bounding box center [1284, 465] width 61 height 12
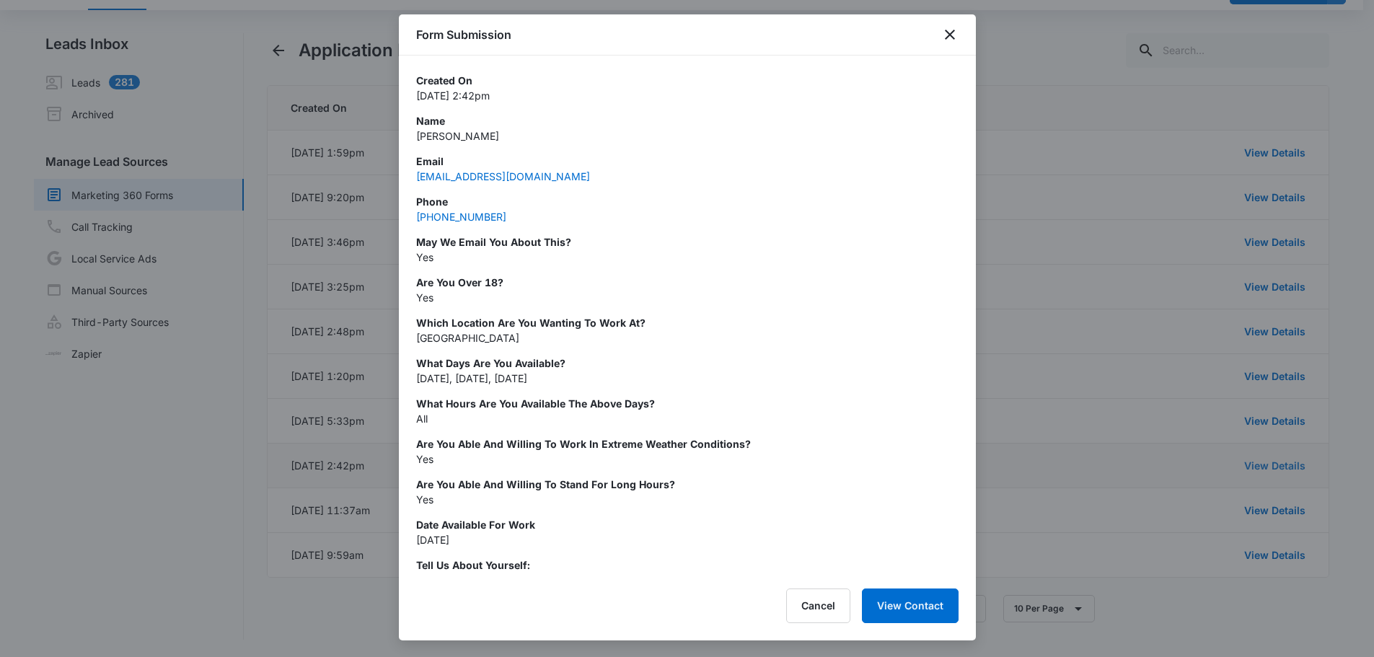
click at [1286, 468] on div at bounding box center [687, 328] width 1374 height 657
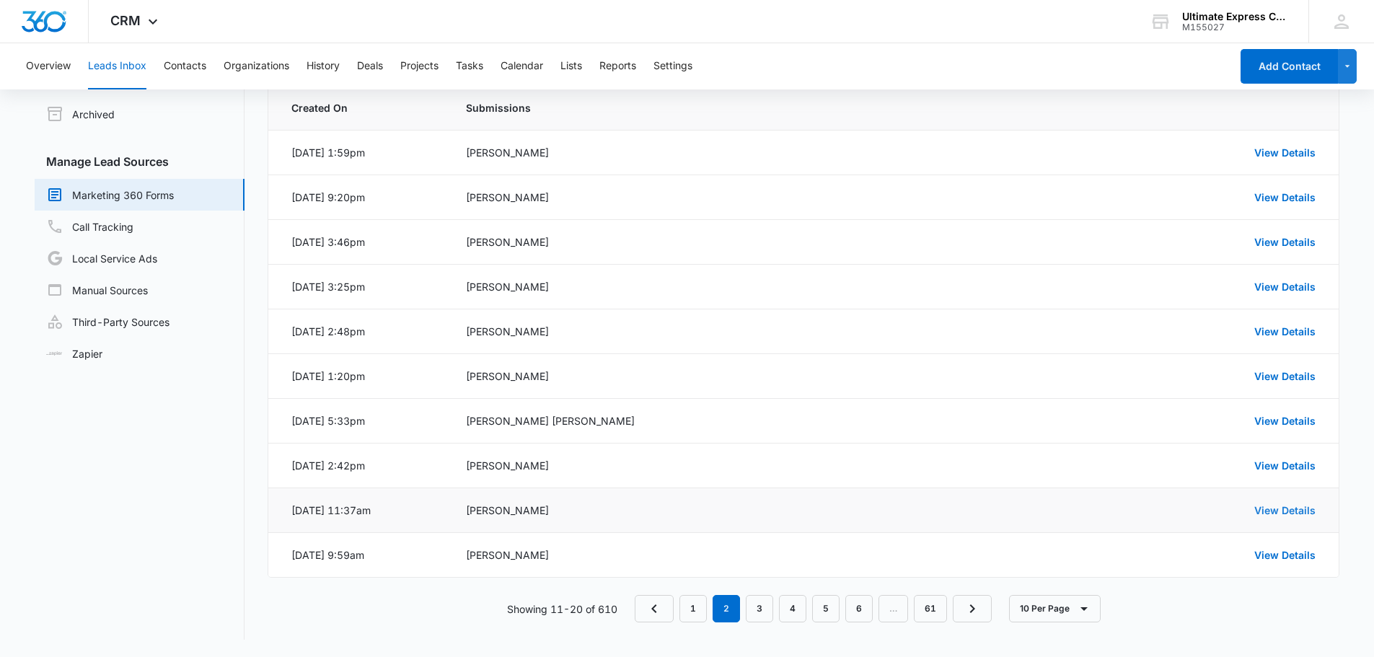
click at [1284, 507] on link "View Details" at bounding box center [1284, 510] width 61 height 12
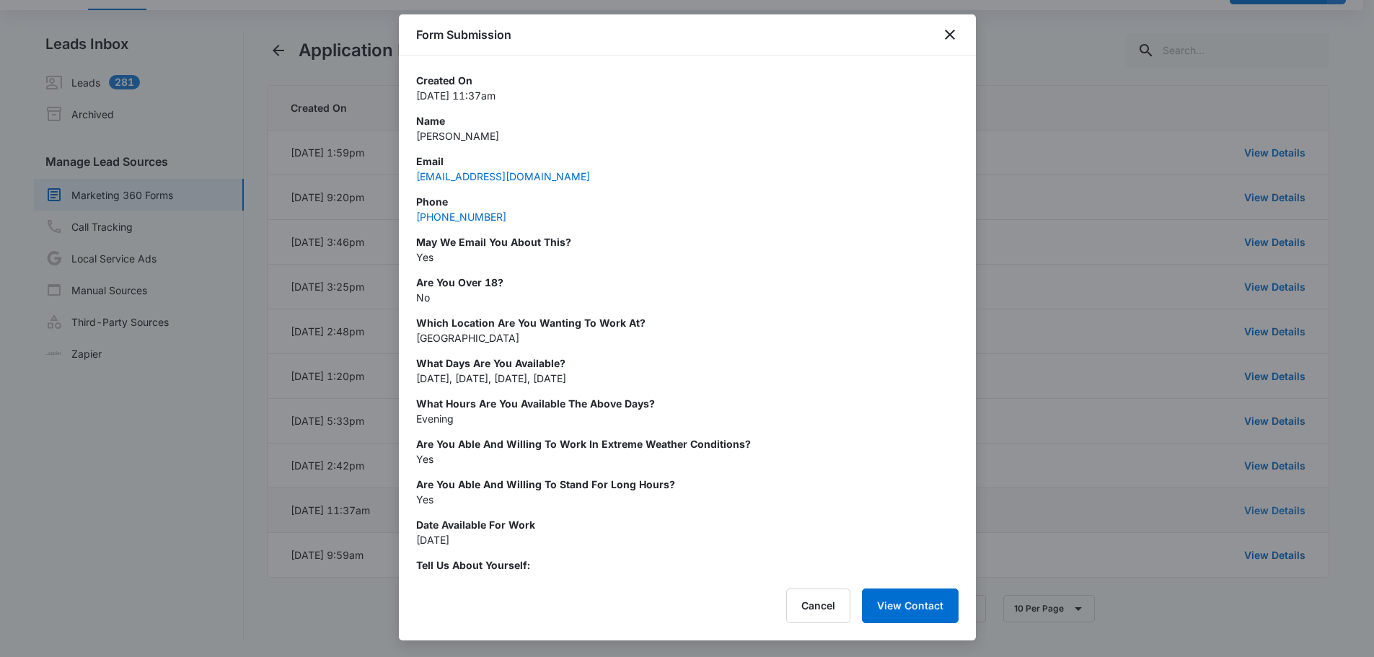
click at [1284, 507] on div at bounding box center [687, 328] width 1374 height 657
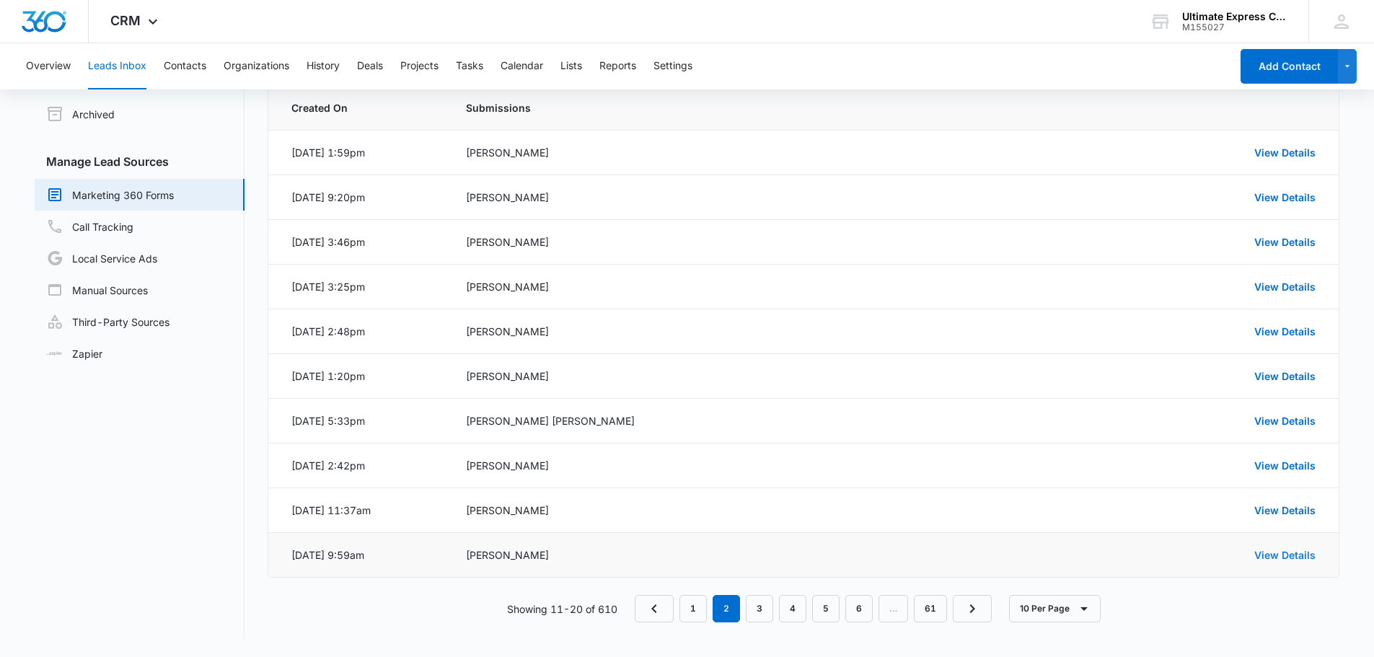
click at [1275, 550] on link "View Details" at bounding box center [1284, 555] width 61 height 12
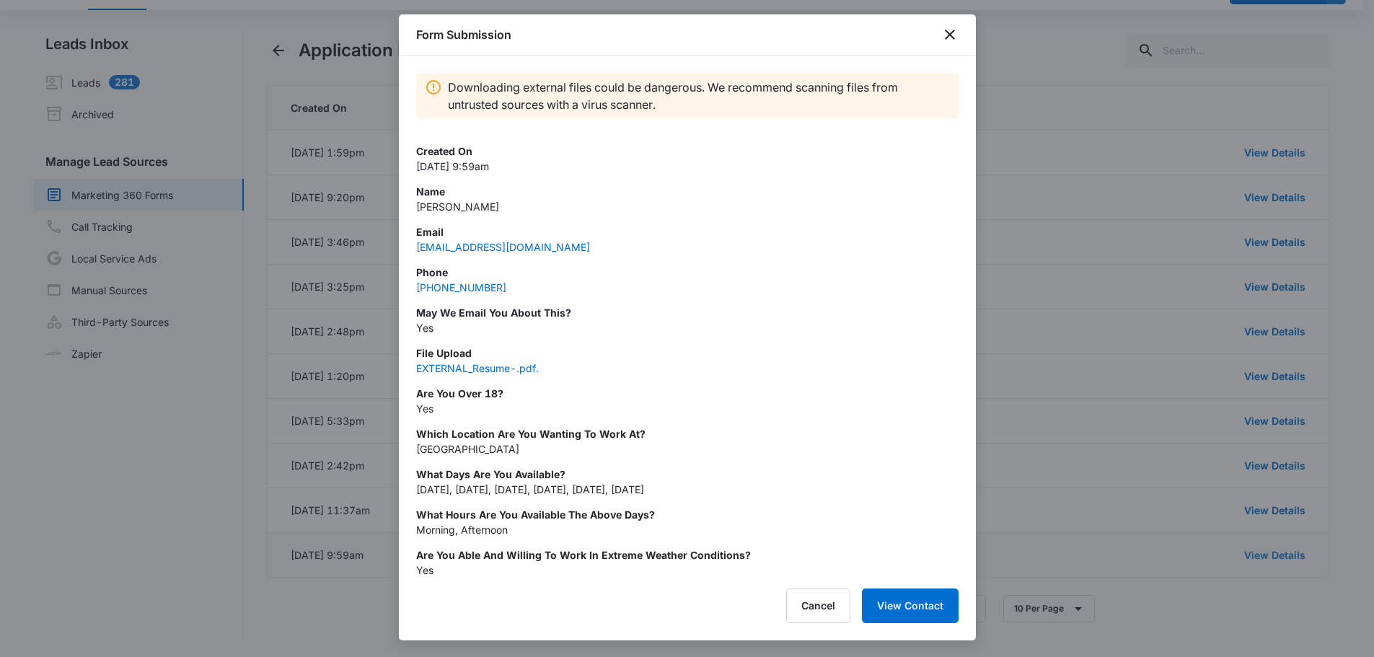
click at [1275, 550] on div at bounding box center [687, 328] width 1374 height 657
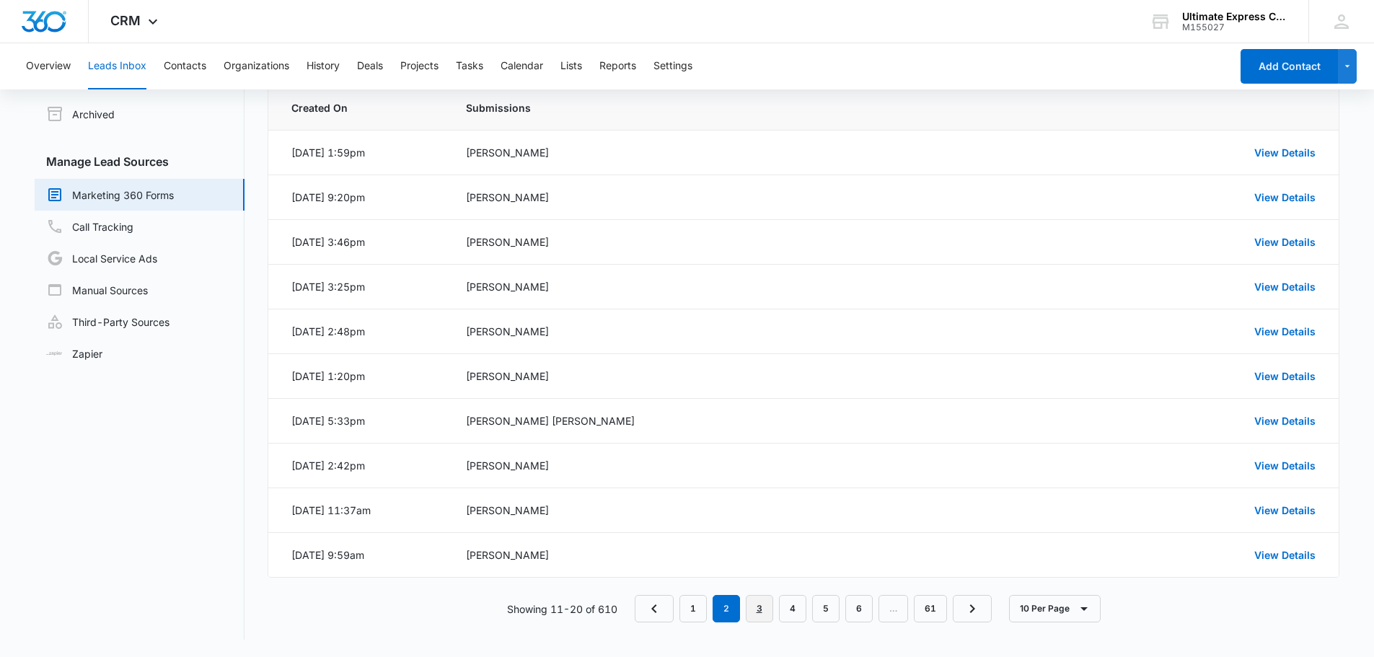
click at [759, 611] on link "3" at bounding box center [759, 608] width 27 height 27
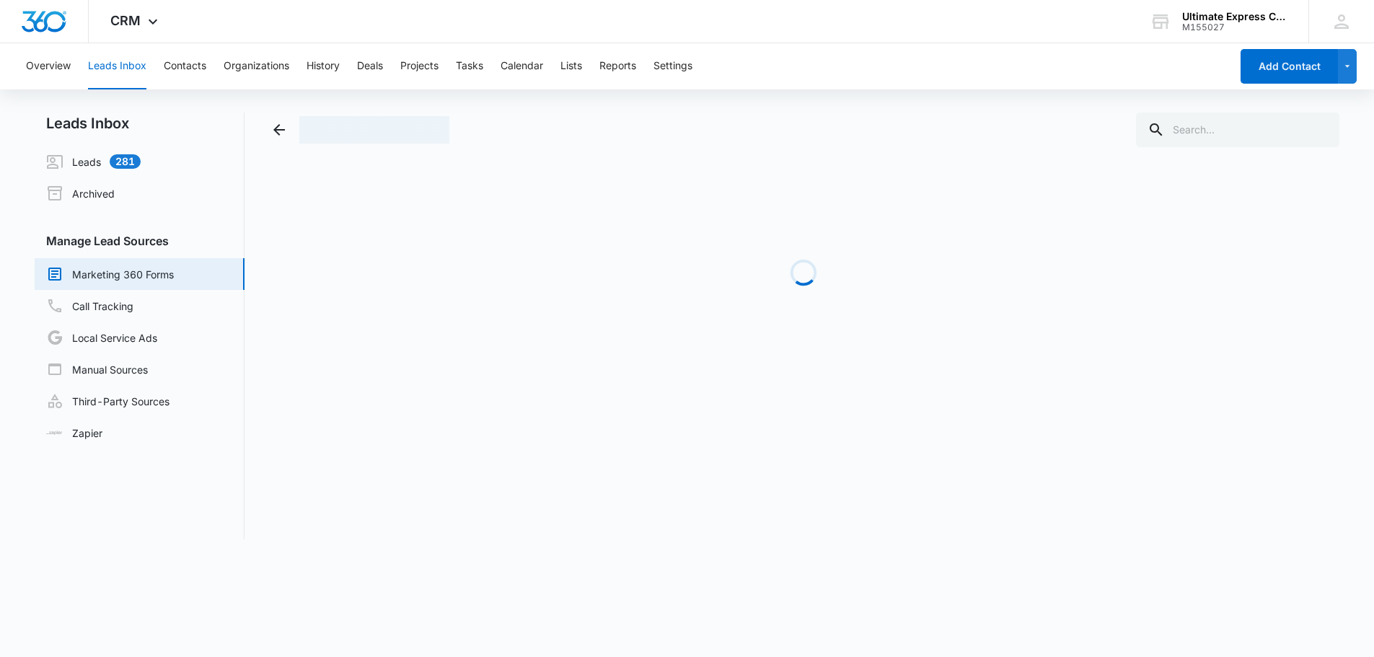
scroll to position [0, 0]
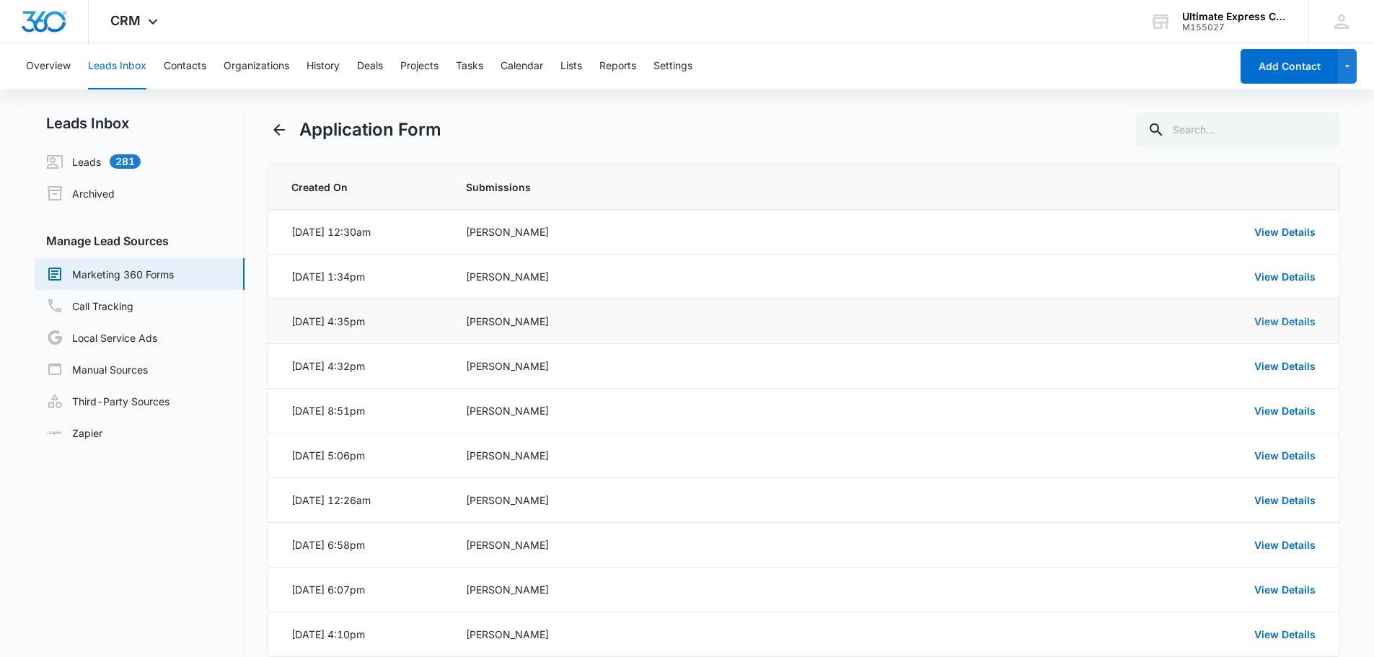
click at [1270, 322] on link "View Details" at bounding box center [1284, 321] width 61 height 12
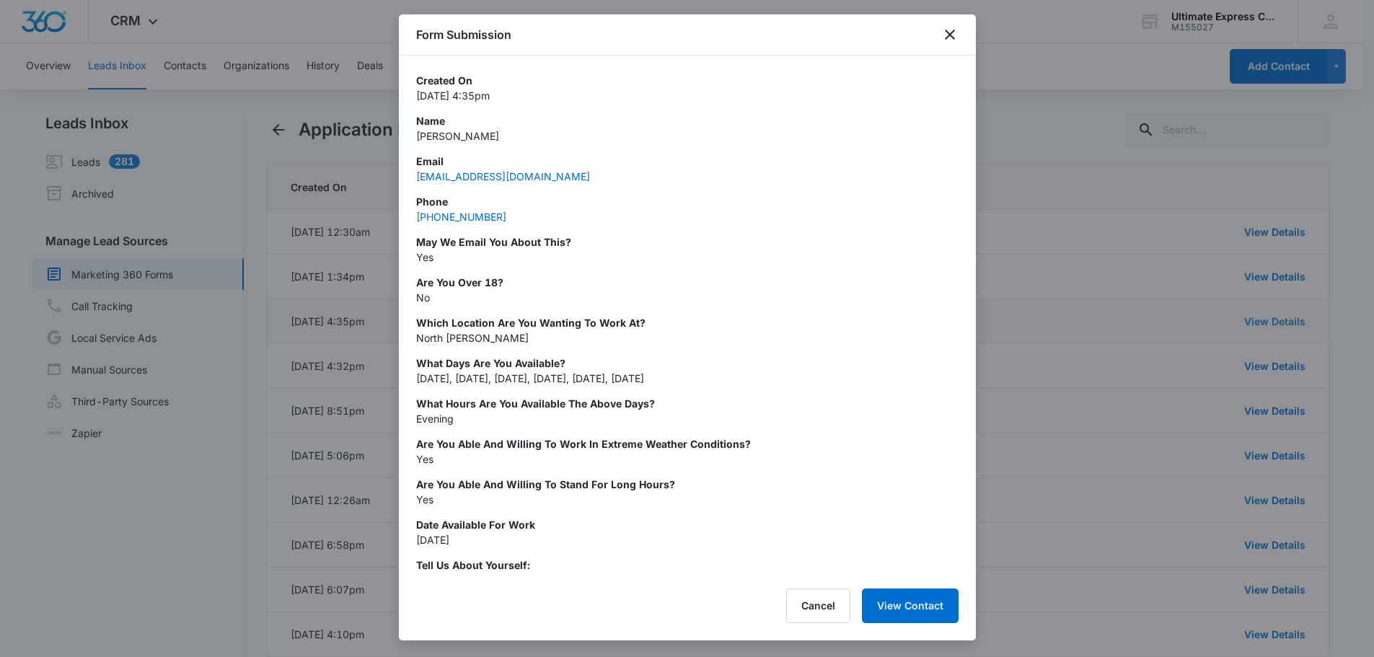
click at [1270, 322] on div at bounding box center [687, 328] width 1374 height 657
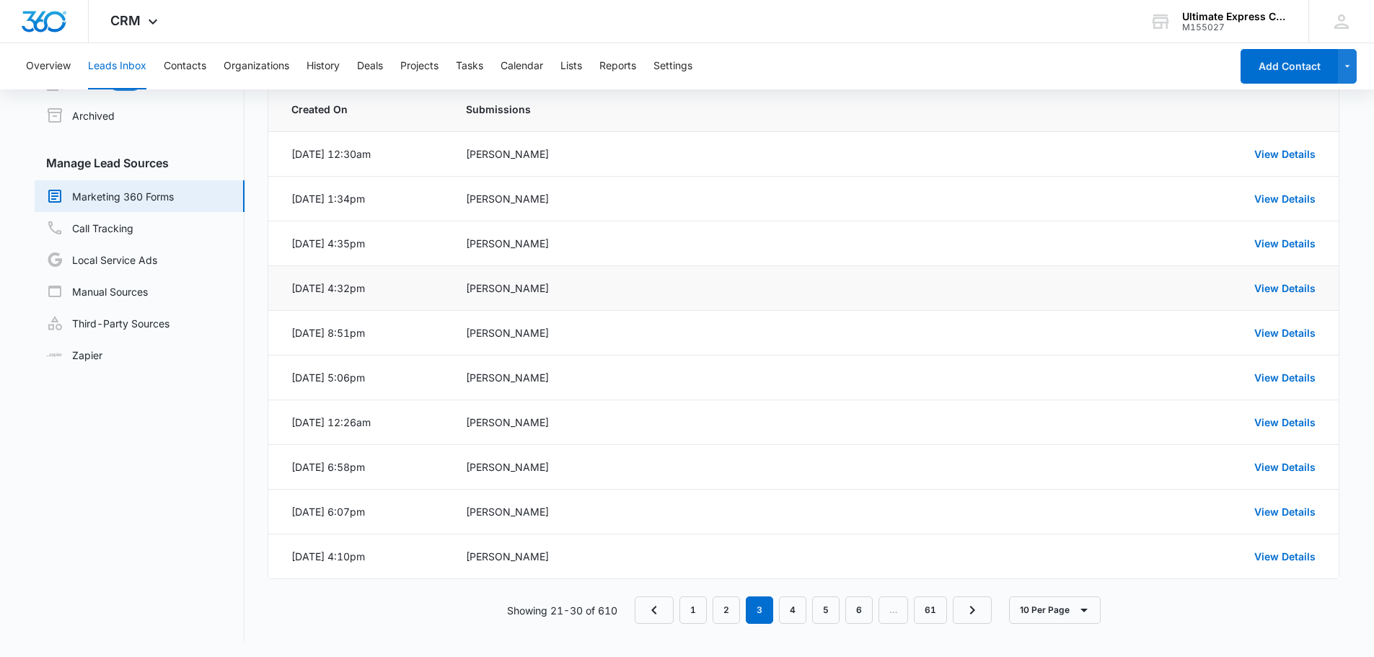
scroll to position [79, 0]
click at [795, 606] on link "4" at bounding box center [792, 608] width 27 height 27
click at [1293, 462] on link "View Details" at bounding box center [1284, 465] width 61 height 12
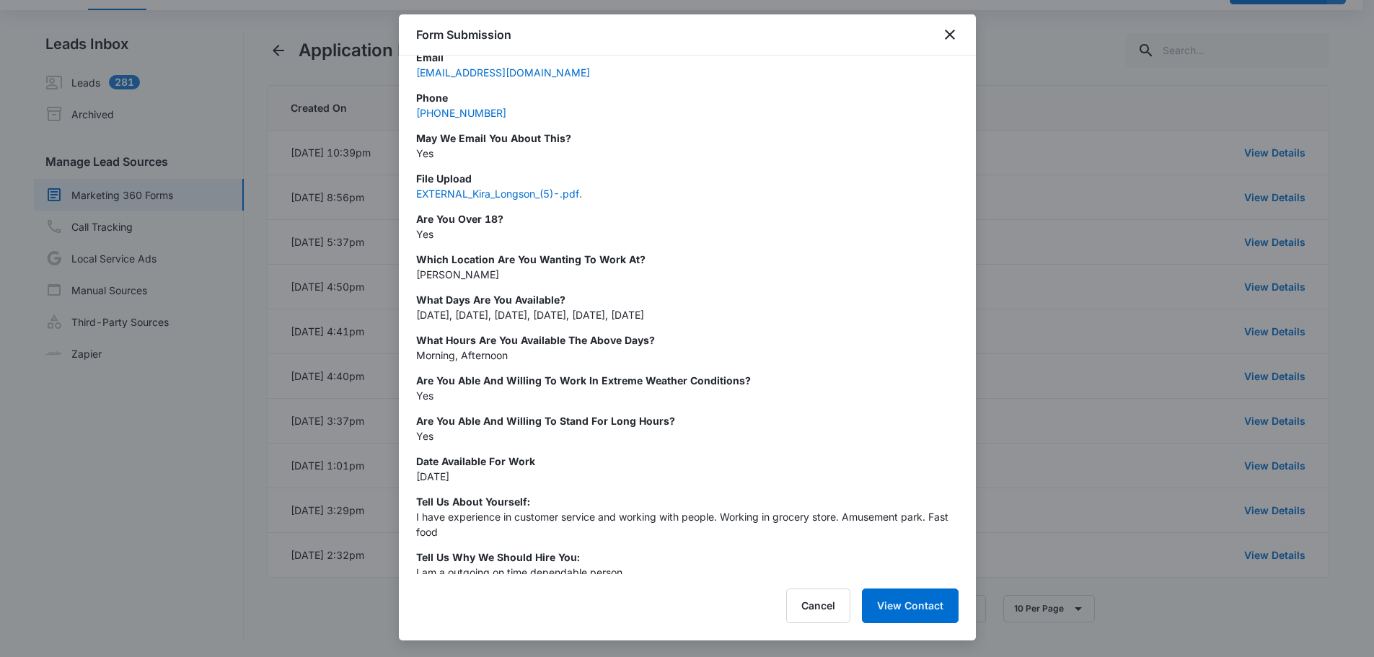
scroll to position [0, 0]
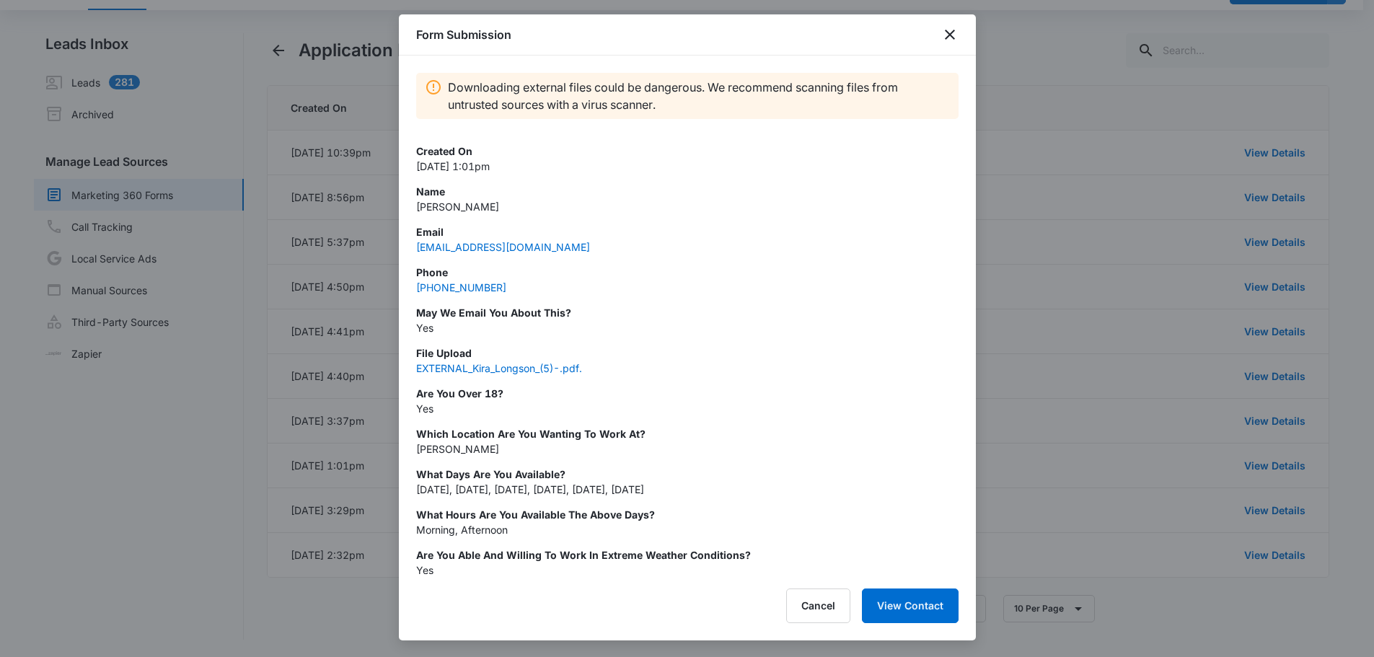
click at [1061, 213] on div at bounding box center [687, 328] width 1374 height 657
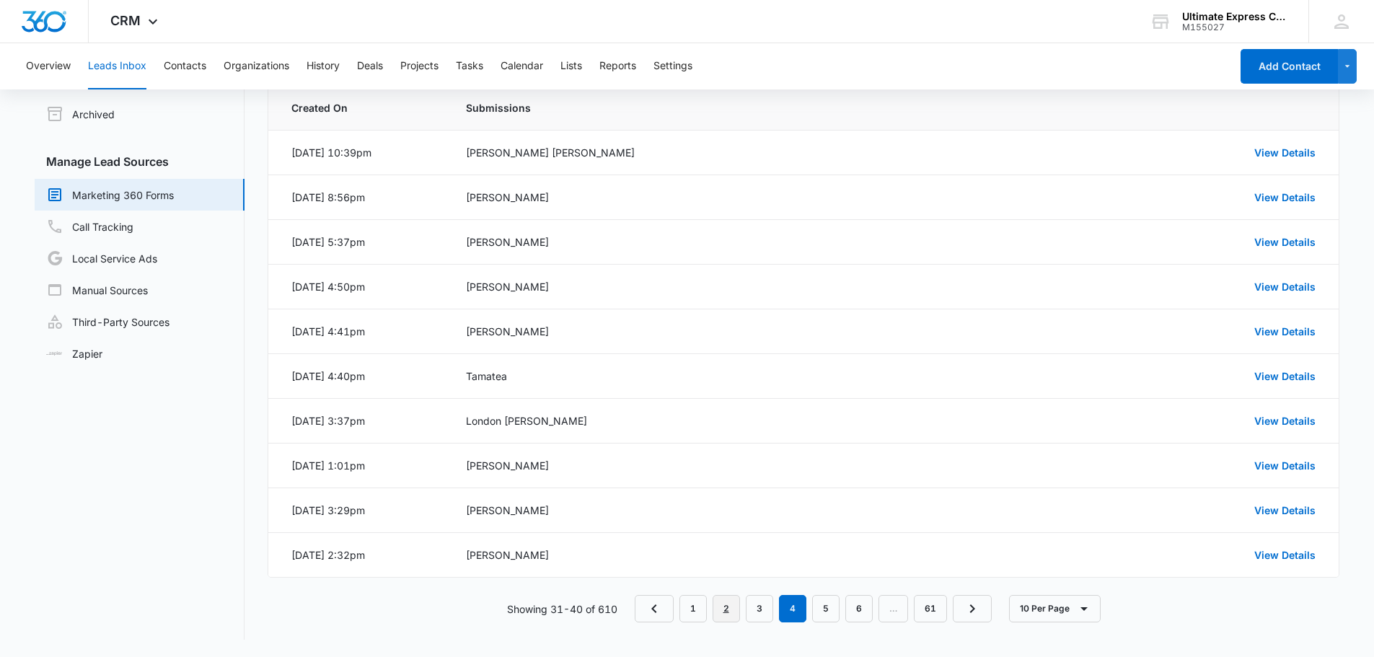
click at [730, 609] on link "2" at bounding box center [725, 608] width 27 height 27
click at [694, 611] on link "1" at bounding box center [692, 608] width 27 height 27
click at [1279, 156] on link "View Details" at bounding box center [1284, 152] width 61 height 12
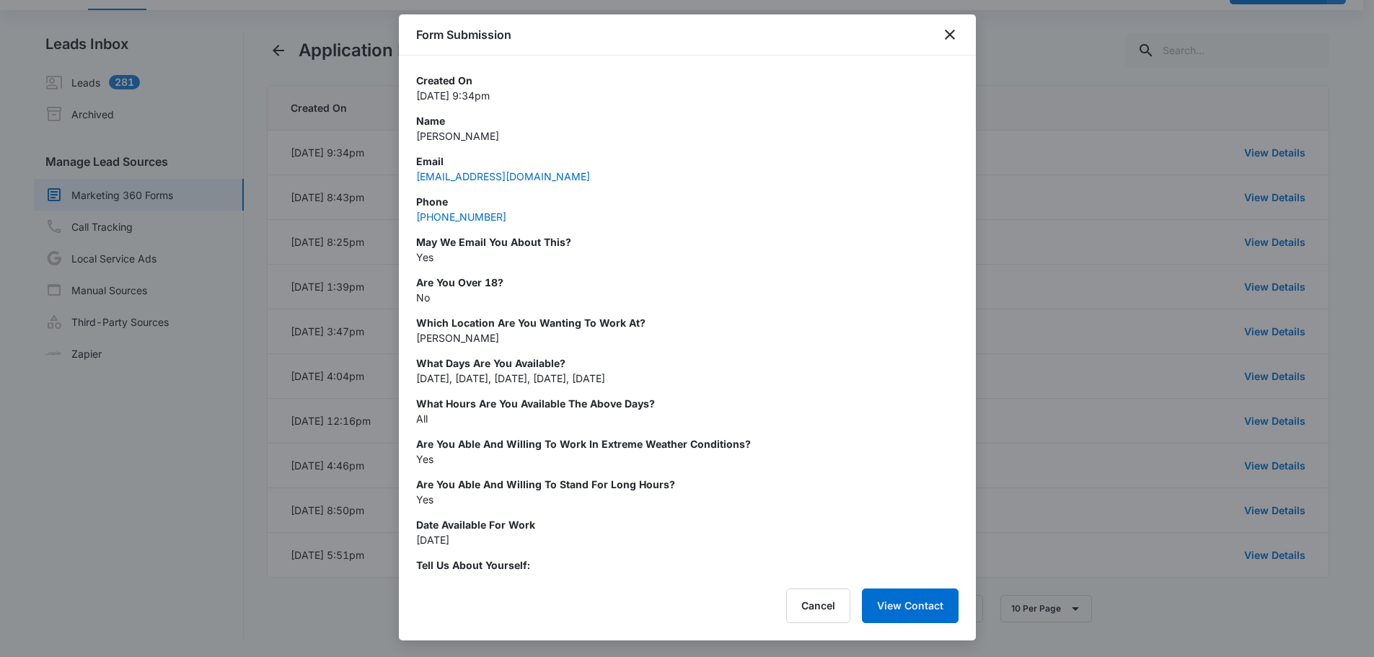
click at [187, 324] on div at bounding box center [687, 328] width 1374 height 657
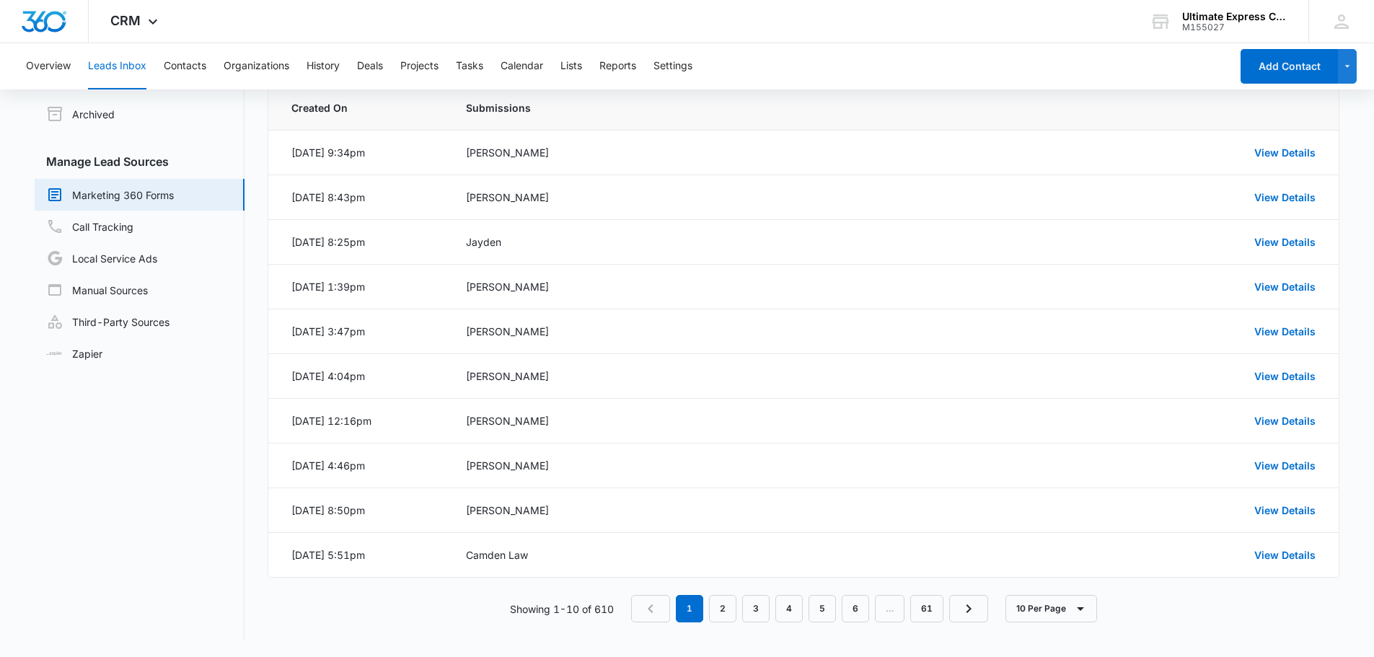
click at [203, 453] on nav "Leads Inbox Leads 281 Archived Manage Lead Sources Marketing 360 Forms Call Tra…" at bounding box center [140, 336] width 210 height 606
drag, startPoint x: 565, startPoint y: 11, endPoint x: 552, endPoint y: 22, distance: 16.9
click at [566, 11] on div "CRM Apps Reputation Websites Forms CRM Email Social Payments POS Content Ads In…" at bounding box center [687, 21] width 1374 height 43
click at [1255, 503] on div "View Details" at bounding box center [1129, 510] width 373 height 15
click at [1267, 504] on link "View Details" at bounding box center [1284, 510] width 61 height 12
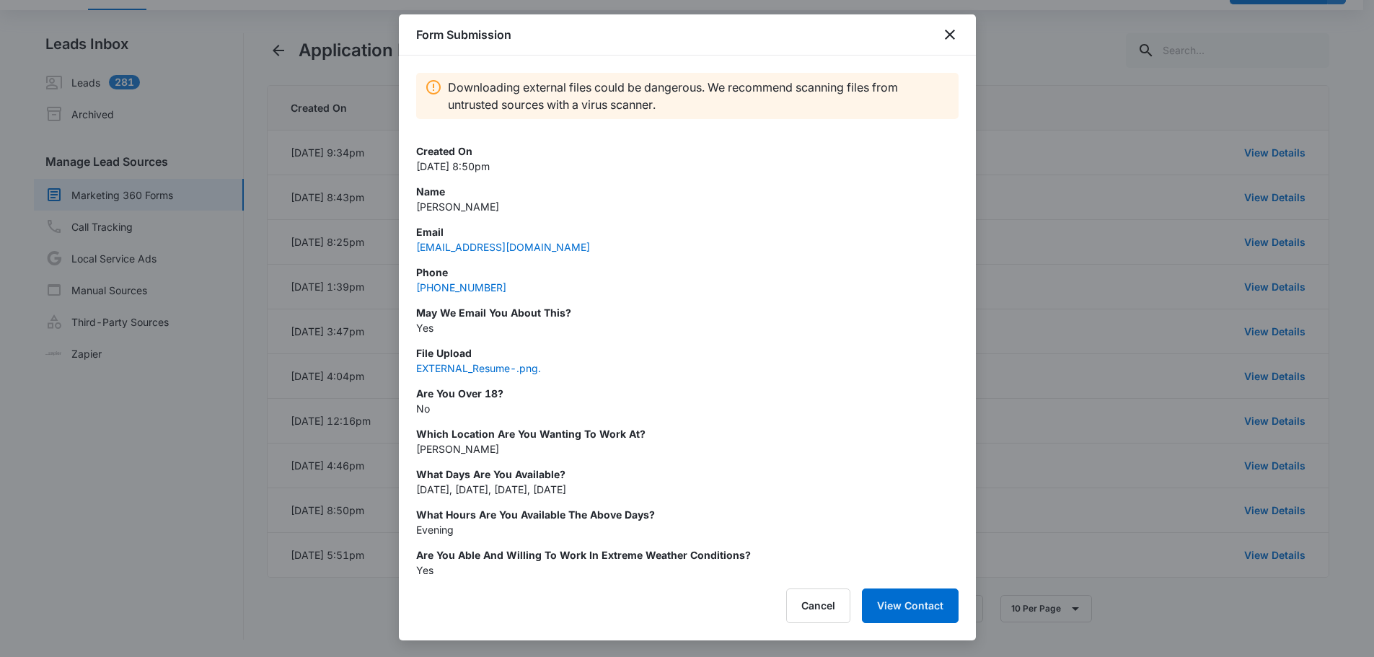
click at [1043, 84] on div at bounding box center [687, 328] width 1374 height 657
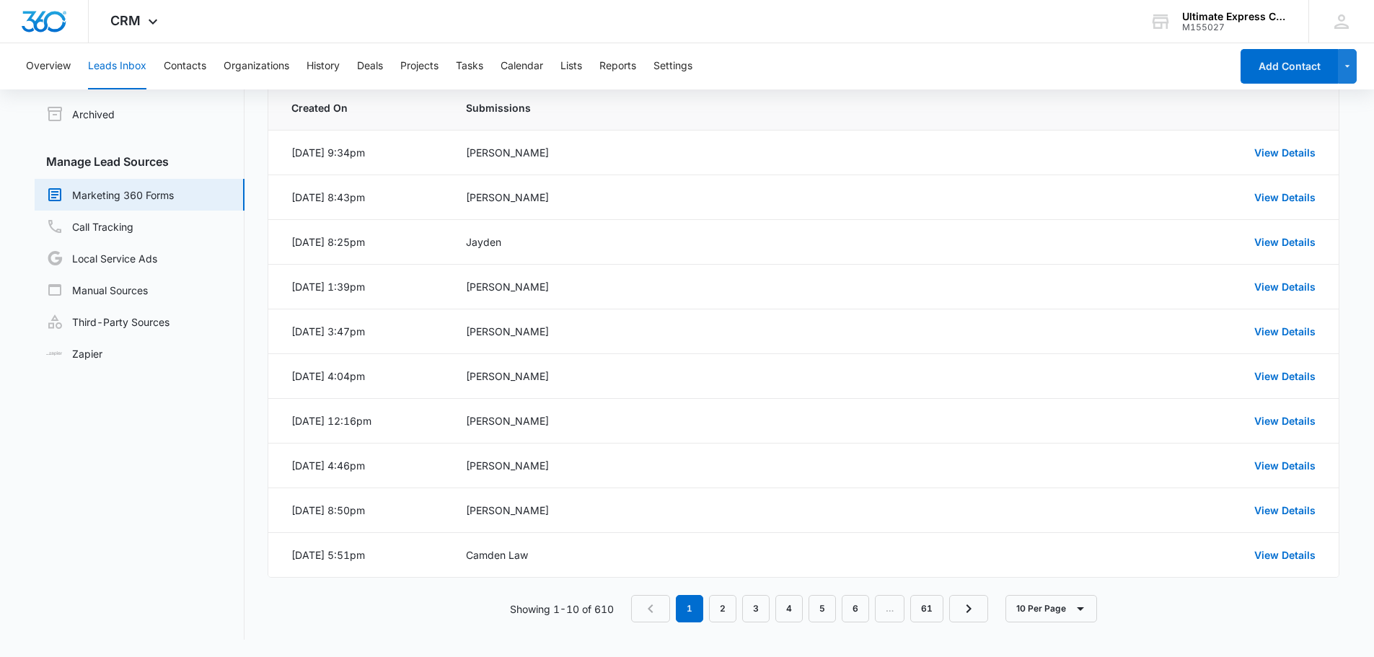
click at [751, 108] on span "Submissions" at bounding box center [687, 107] width 443 height 15
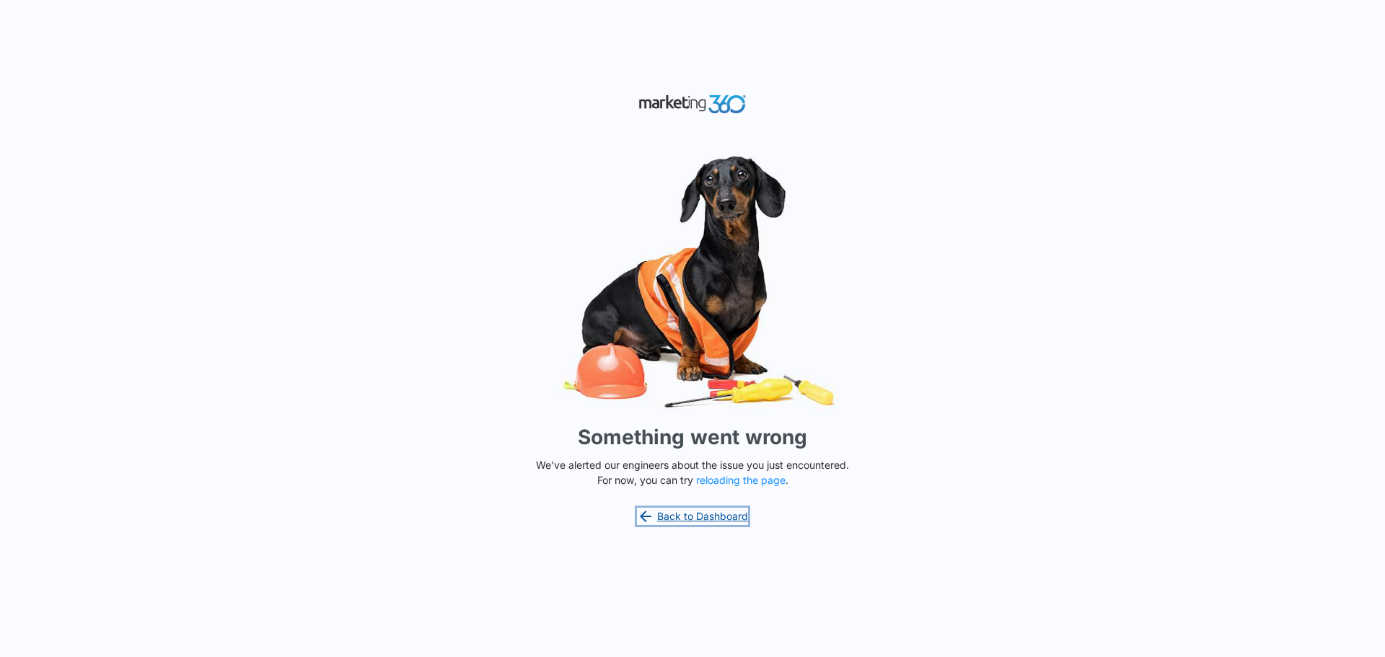
click at [669, 520] on link "Back to Dashboard" at bounding box center [692, 516] width 111 height 17
click at [773, 480] on button "reloading the page" at bounding box center [740, 480] width 89 height 12
click at [690, 509] on link "Back to Dashboard" at bounding box center [692, 516] width 111 height 17
